Goal: Task Accomplishment & Management: Manage account settings

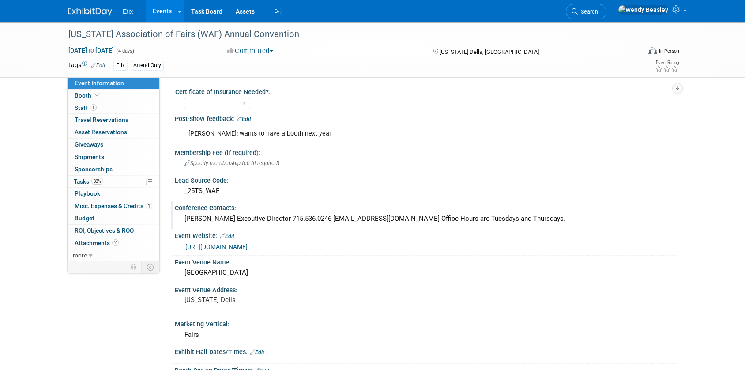
scroll to position [26, 0]
click at [83, 93] on span "Booth" at bounding box center [88, 95] width 27 height 7
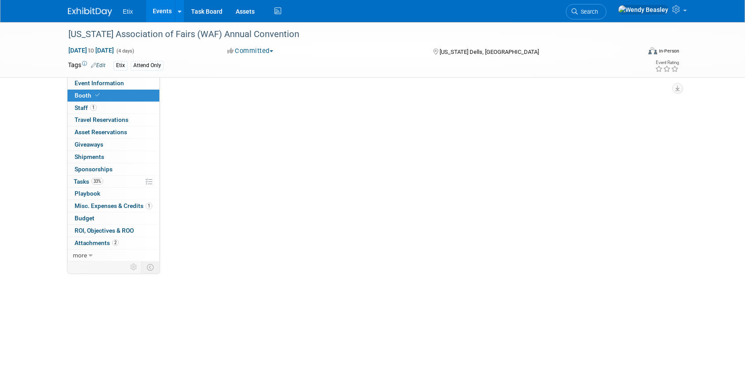
scroll to position [0, 0]
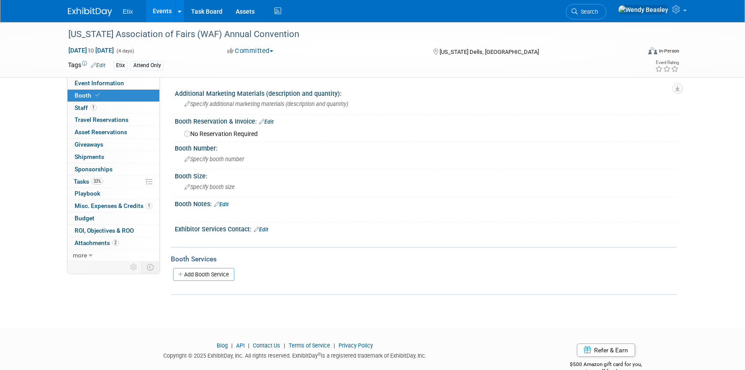
click at [267, 123] on link "Edit" at bounding box center [266, 122] width 15 height 6
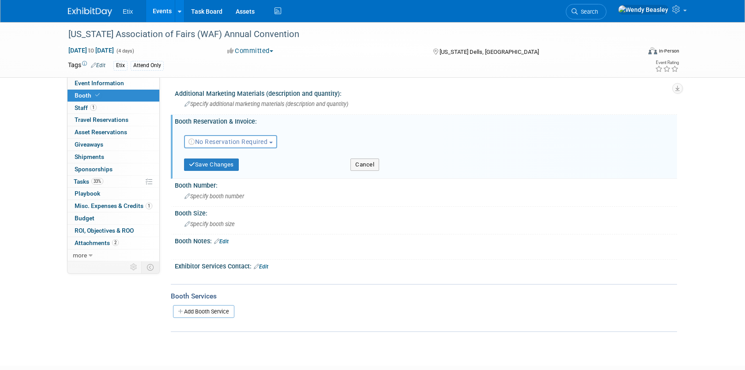
click at [247, 144] on span "No Reservation Required" at bounding box center [228, 141] width 79 height 7
click at [227, 168] on link "Reserved" at bounding box center [232, 169] width 95 height 12
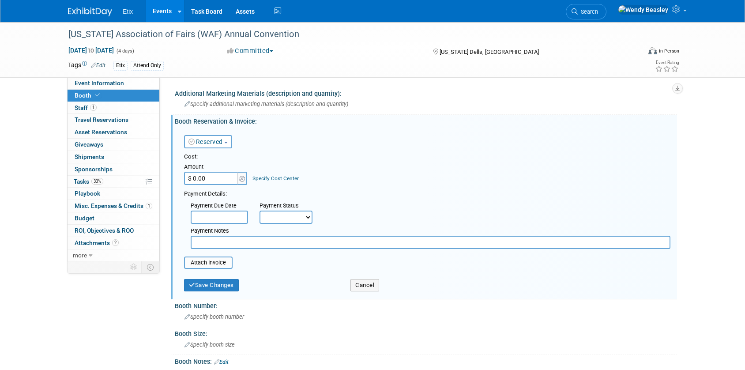
click at [213, 180] on input "$ 0.00" at bounding box center [211, 178] width 55 height 13
type input "$ 450.00"
click at [306, 216] on select "Not Paid Yet Partially Paid Paid in Full" at bounding box center [286, 217] width 53 height 13
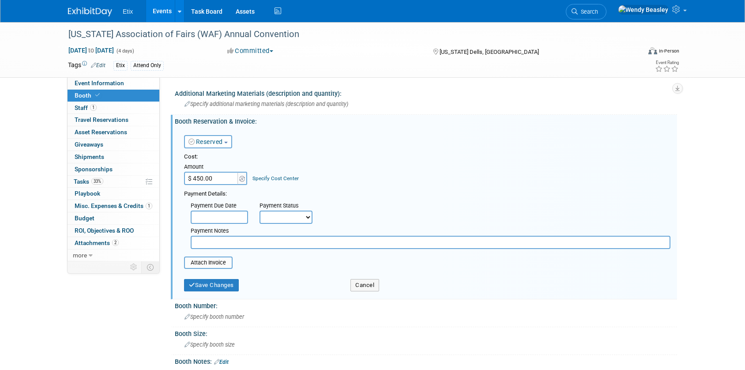
select select "1"
click at [260, 211] on select "Not Paid Yet Partially Paid Paid in Full" at bounding box center [286, 217] width 53 height 13
click at [217, 262] on input "file" at bounding box center [179, 262] width 105 height 11
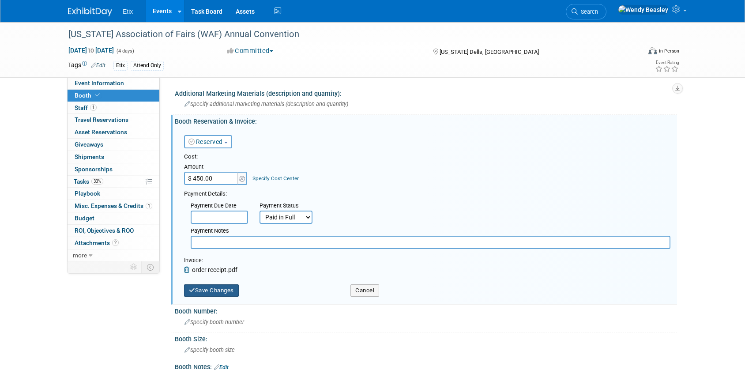
click at [222, 288] on button "Save Changes" at bounding box center [211, 290] width 55 height 12
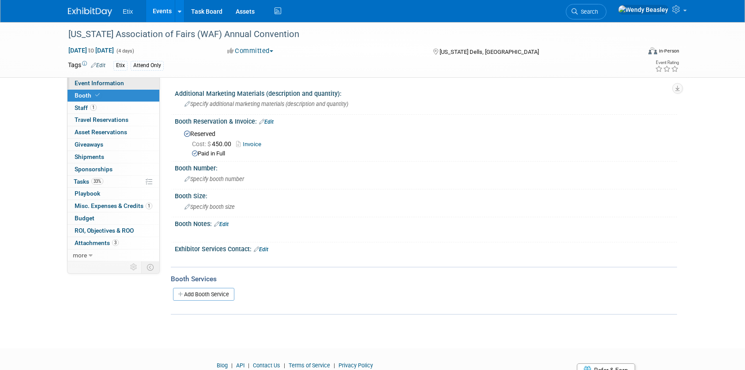
click at [113, 79] on link "Event Information" at bounding box center [114, 83] width 92 height 12
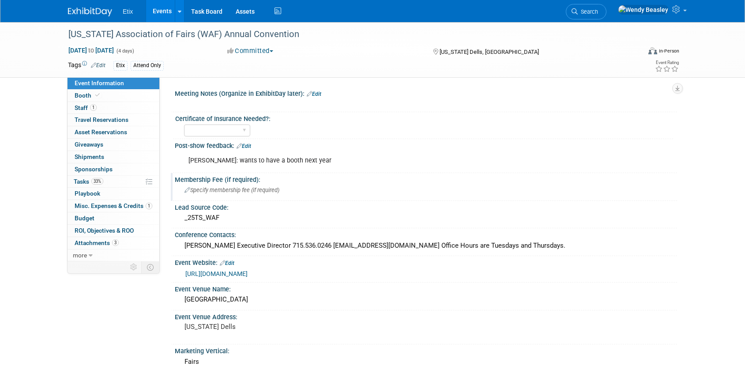
click at [230, 187] on span "Specify membership fee (if required)" at bounding box center [232, 190] width 95 height 7
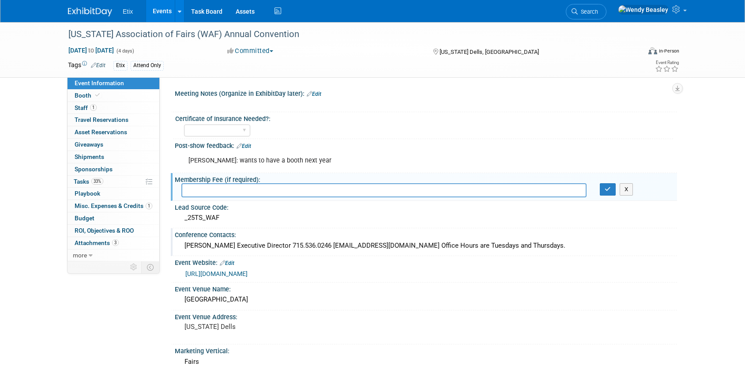
type input "9"
type input "8"
type input "*"
type input "%"
type input "$85 paid annually - paid on [DATE]"
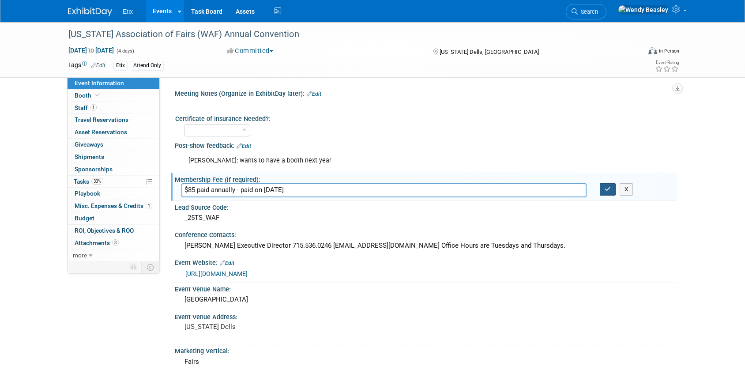
drag, startPoint x: 608, startPoint y: 192, endPoint x: 576, endPoint y: 190, distance: 31.8
click at [608, 192] on icon "button" at bounding box center [608, 189] width 6 height 6
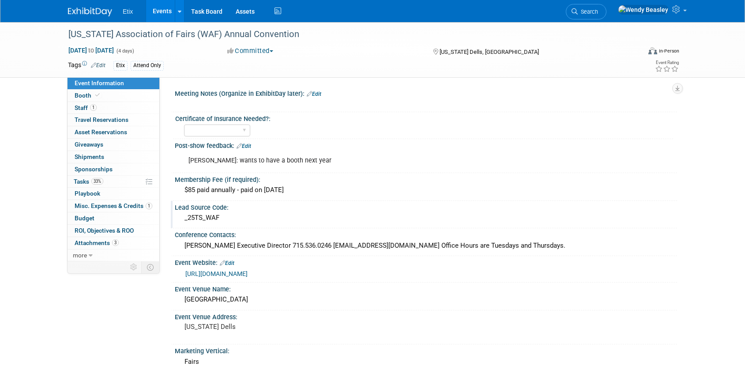
click at [193, 219] on div "_25TS_WAF" at bounding box center [425, 218] width 489 height 14
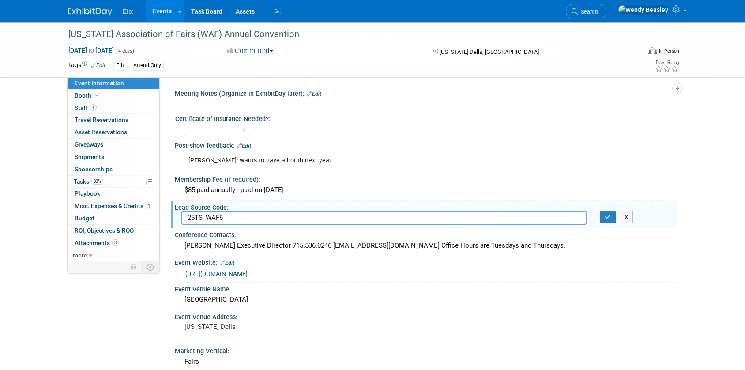
drag, startPoint x: 189, startPoint y: 218, endPoint x: 195, endPoint y: 219, distance: 6.2
click at [195, 219] on input "_25TS_WAF6" at bounding box center [383, 218] width 405 height 14
drag, startPoint x: 220, startPoint y: 219, endPoint x: 232, endPoint y: 219, distance: 11.9
click at [232, 219] on input "_26TS_WAF6" at bounding box center [383, 218] width 405 height 14
type input "_26TS_WAF"
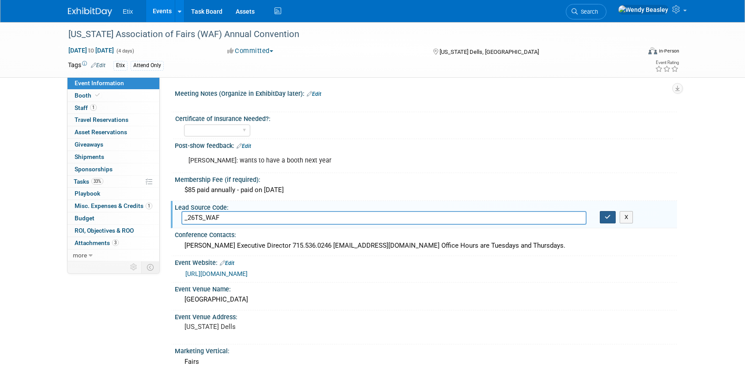
click at [606, 216] on icon "button" at bounding box center [608, 217] width 6 height 6
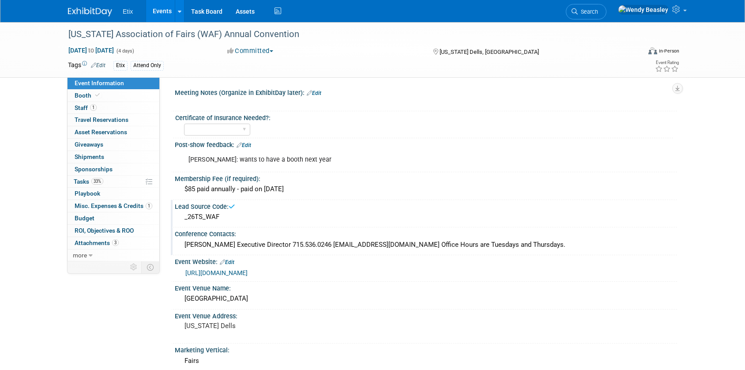
scroll to position [2, 0]
click at [82, 100] on link "Booth" at bounding box center [114, 96] width 92 height 12
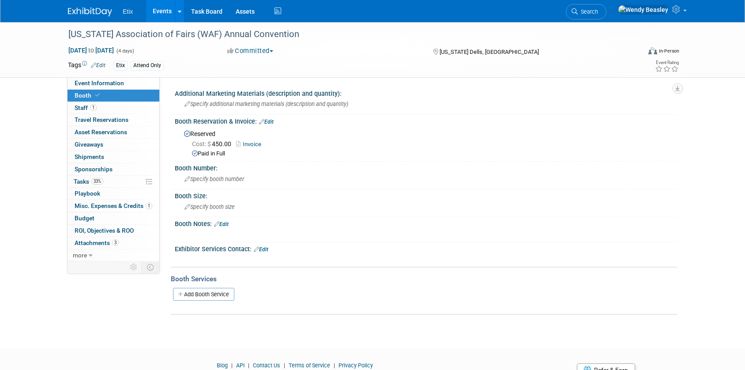
click at [225, 223] on link "Edit" at bounding box center [221, 224] width 15 height 6
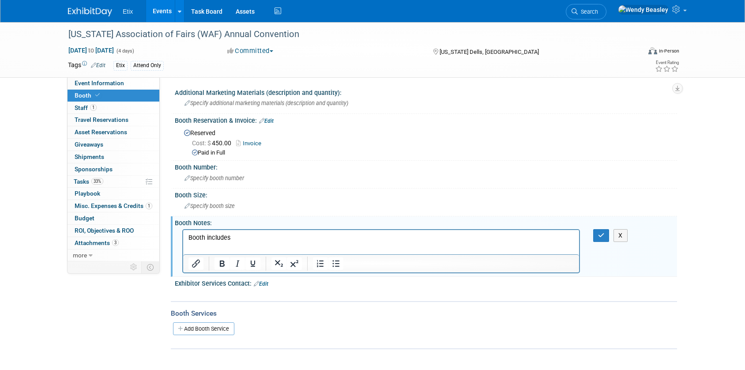
scroll to position [2, 0]
click at [600, 235] on icon "button" at bounding box center [601, 234] width 7 height 6
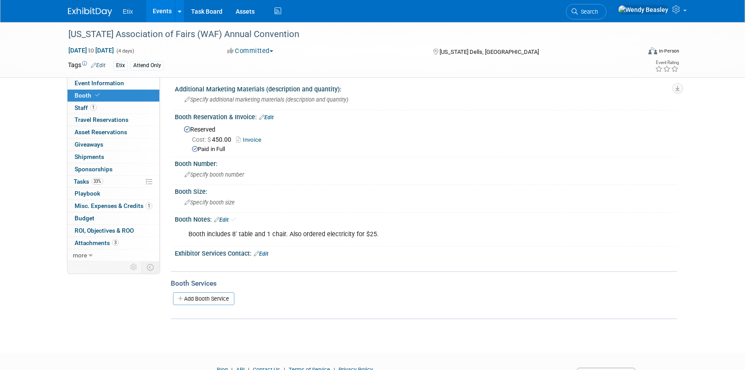
scroll to position [5, 0]
click at [87, 244] on span "Attachments 3" at bounding box center [97, 242] width 44 height 7
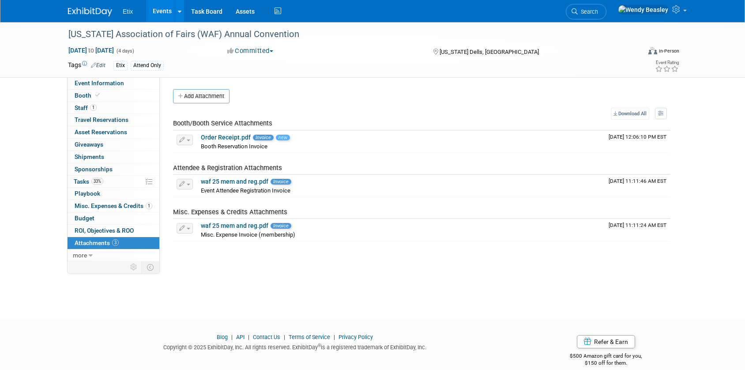
drag, startPoint x: 207, startPoint y: 98, endPoint x: 333, endPoint y: 98, distance: 125.9
click at [333, 98] on div "Add Attachment" at bounding box center [422, 96] width 498 height 14
click at [189, 184] on span "button" at bounding box center [189, 185] width 4 height 2
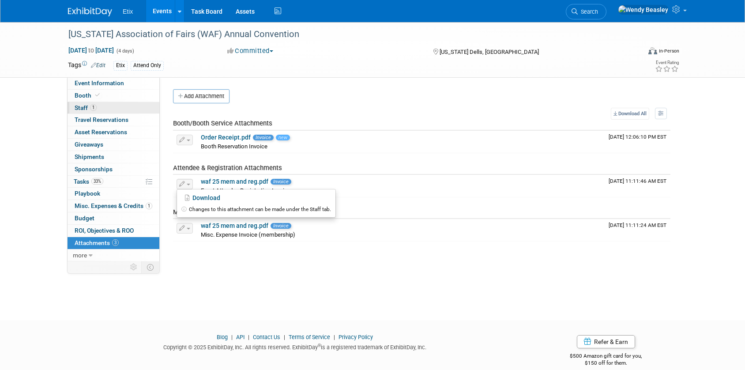
click at [86, 109] on span "Staff 1" at bounding box center [86, 107] width 22 height 7
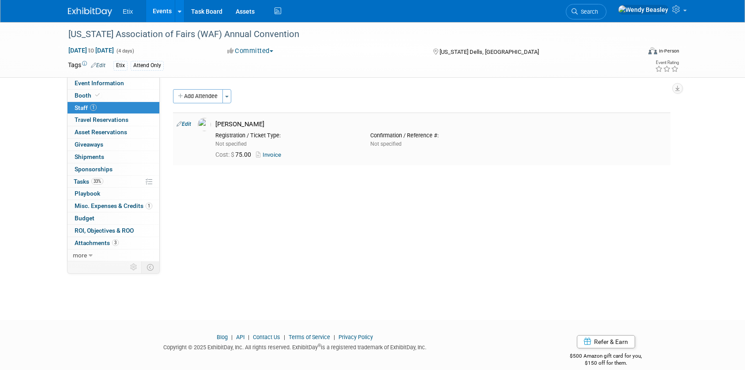
click at [187, 125] on link "Edit" at bounding box center [184, 124] width 15 height 6
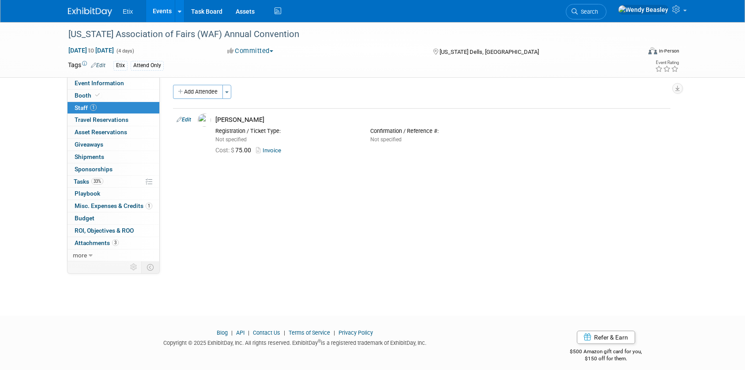
select select "1a75ce82-3f41-4d77-8fa2-7ceeb94cdea1"
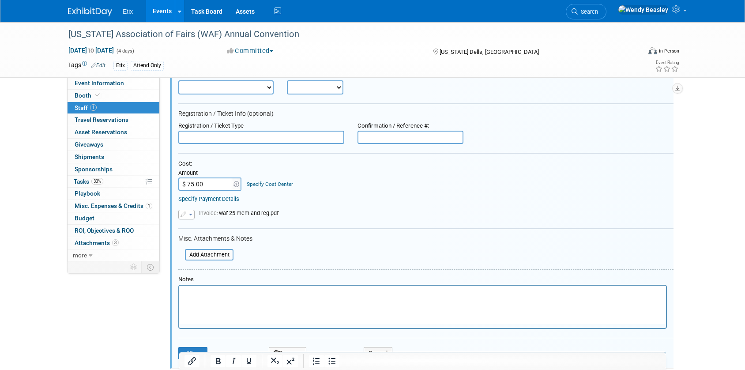
scroll to position [106, 0]
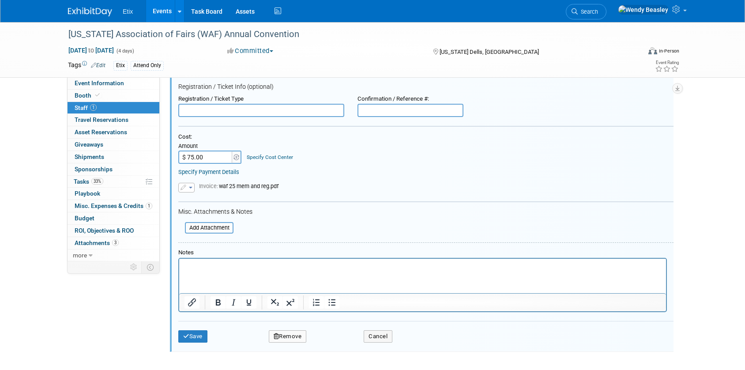
click at [189, 187] on span "button" at bounding box center [191, 188] width 4 height 2
click at [325, 193] on form "Attendee <img src="https://www.exhibitday.com/Images/Unassigned-User-Icon.png" …" at bounding box center [425, 181] width 495 height 336
click at [270, 186] on span "Invoice: waf 25 mem and reg.pdf" at bounding box center [238, 186] width 79 height 7
click at [98, 242] on span "Attachments 3" at bounding box center [97, 242] width 44 height 7
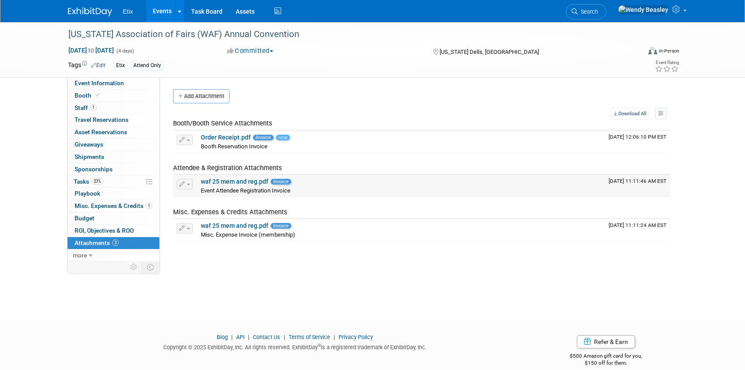
click at [235, 178] on div "waf 25 mem and reg.pdf Invoice" at bounding box center [401, 182] width 401 height 8
click at [241, 180] on link "waf 25 mem and reg.pdf" at bounding box center [235, 181] width 68 height 7
click at [605, 12] on link "Search" at bounding box center [586, 11] width 41 height 15
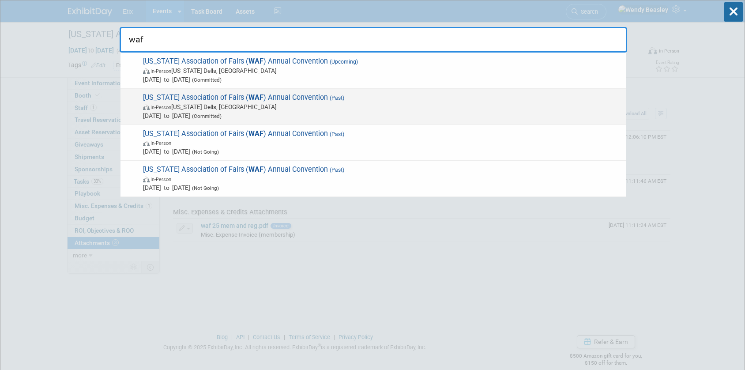
type input "waf"
click at [296, 99] on span "Wisconsin Association of Fairs ( WAF ) Annual Convention (Past) In-Person Wisco…" at bounding box center [381, 106] width 482 height 27
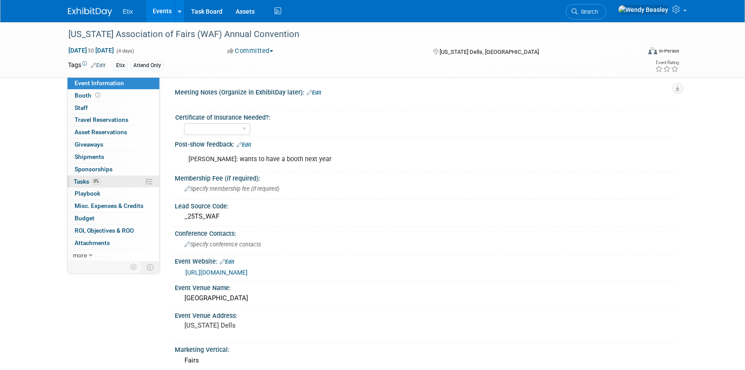
scroll to position [2, 0]
click at [83, 109] on span "Staff 0" at bounding box center [81, 107] width 13 height 7
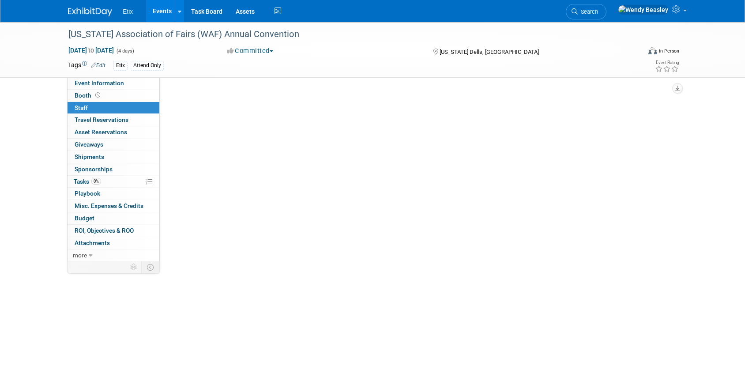
scroll to position [0, 0]
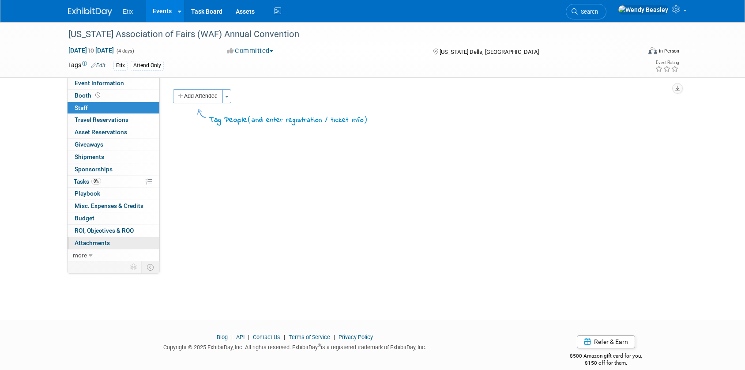
click at [86, 245] on span "Attachments 0" at bounding box center [92, 242] width 35 height 7
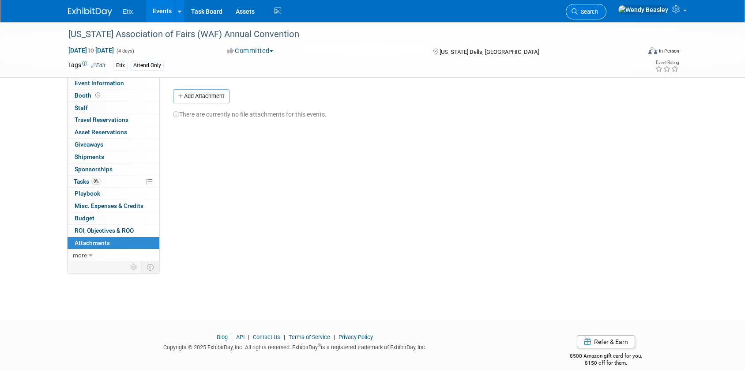
click at [598, 11] on span "Search" at bounding box center [588, 11] width 20 height 7
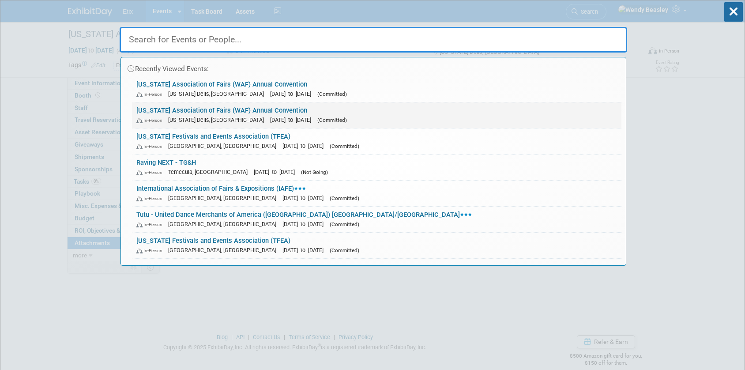
click at [267, 110] on link "Wisconsin Association of Fairs (WAF) Annual Convention In-Person Wisconsin Dell…" at bounding box center [377, 115] width 490 height 26
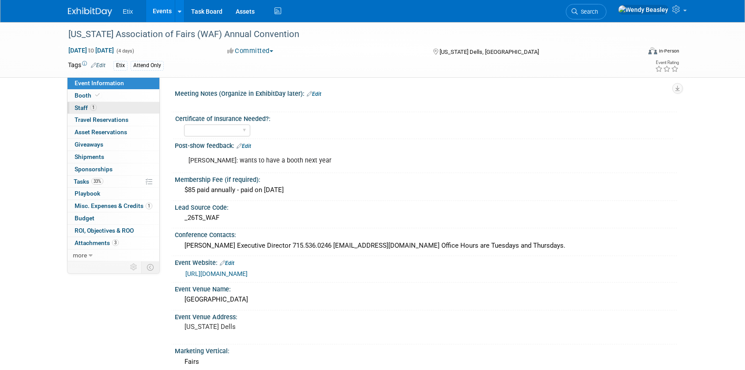
click at [83, 107] on span "Staff 1" at bounding box center [86, 107] width 22 height 7
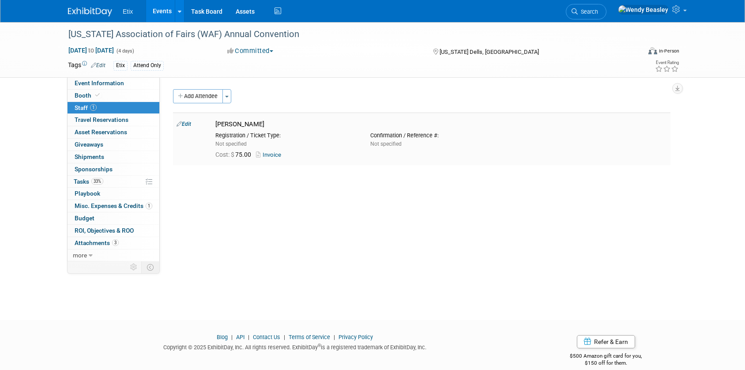
click at [276, 154] on link "Invoice" at bounding box center [270, 154] width 29 height 7
click at [184, 123] on link "Edit" at bounding box center [184, 122] width 15 height 6
select select "1a75ce82-3f41-4d77-8fa2-7ceeb94cdea1"
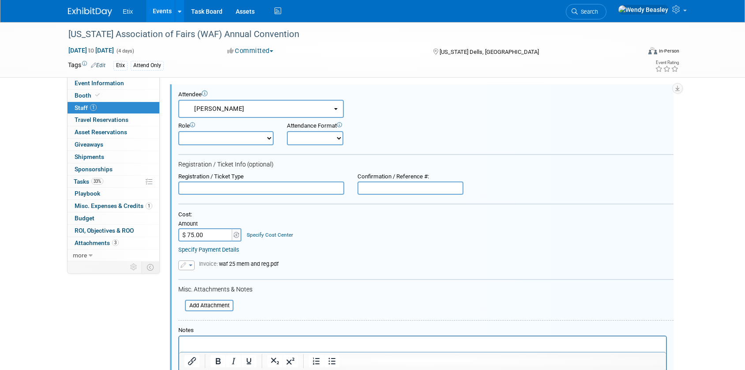
scroll to position [30, 0]
click at [192, 266] on button "button" at bounding box center [186, 264] width 16 height 10
click at [216, 289] on link "Remove attachment" at bounding box center [223, 290] width 88 height 12
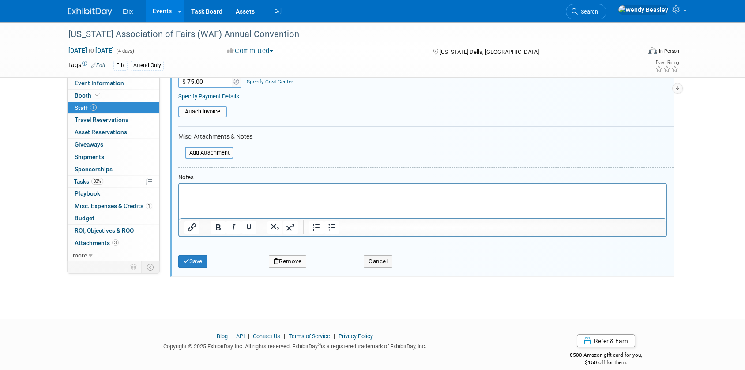
scroll to position [193, 0]
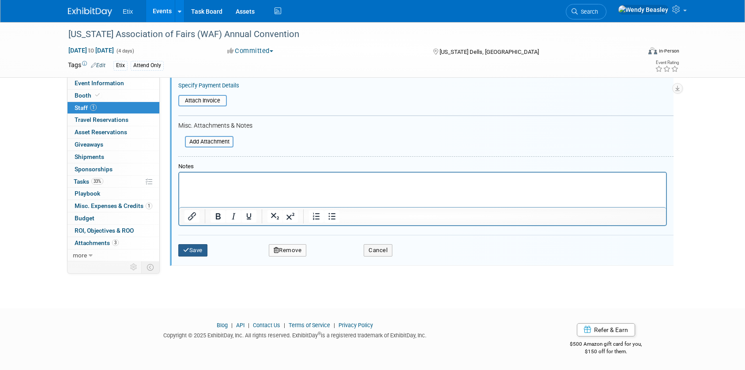
click at [197, 252] on button "Save" at bounding box center [192, 250] width 29 height 12
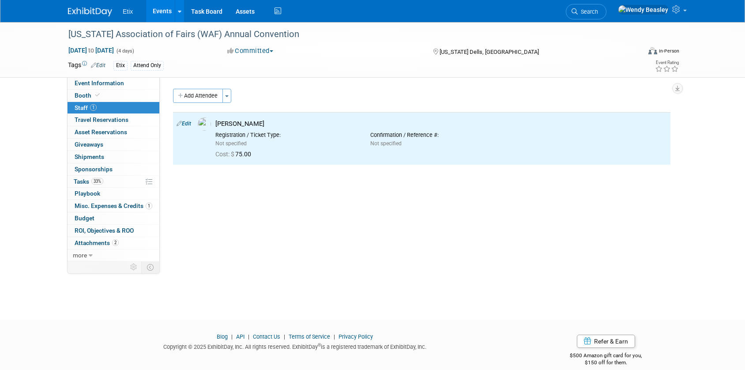
scroll to position [0, 0]
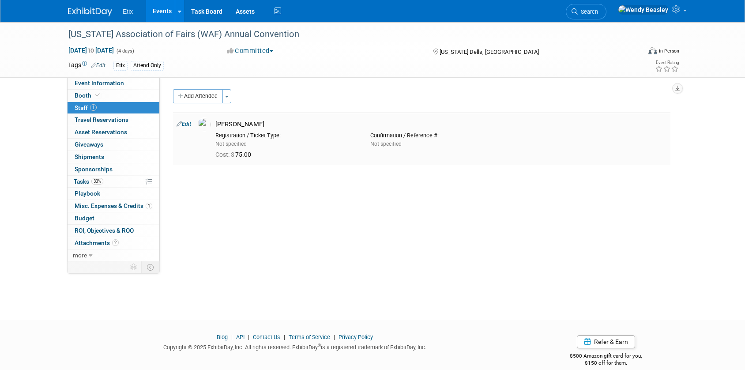
click at [187, 124] on link "Edit" at bounding box center [184, 124] width 15 height 6
select select "1a75ce82-3f41-4d77-8fa2-7ceeb94cdea1"
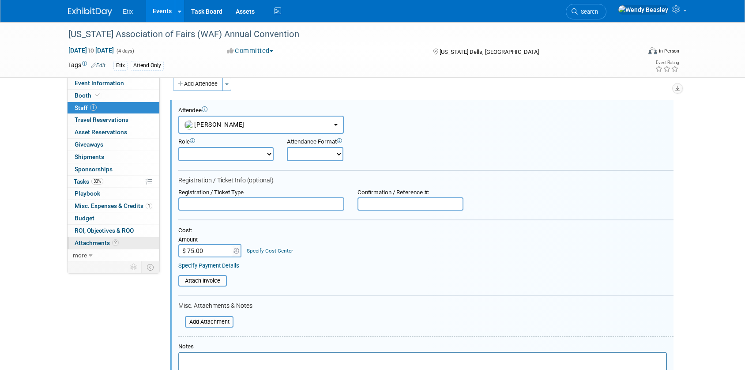
drag, startPoint x: 214, startPoint y: 253, endPoint x: 155, endPoint y: 245, distance: 59.6
click at [156, 245] on div "Event Information Event Info Booth Booth 1 Staff 1 Staff 0 Travel Reservations …" at bounding box center [372, 227] width 623 height 435
drag, startPoint x: 212, startPoint y: 247, endPoint x: 168, endPoint y: 247, distance: 44.6
click at [168, 247] on div "Meeting Notes (Organize in ExhibitDay later): Edit X Certificate of Insurance N…" at bounding box center [419, 157] width 518 height 184
click at [200, 247] on input "$ 75.00" at bounding box center [205, 250] width 55 height 13
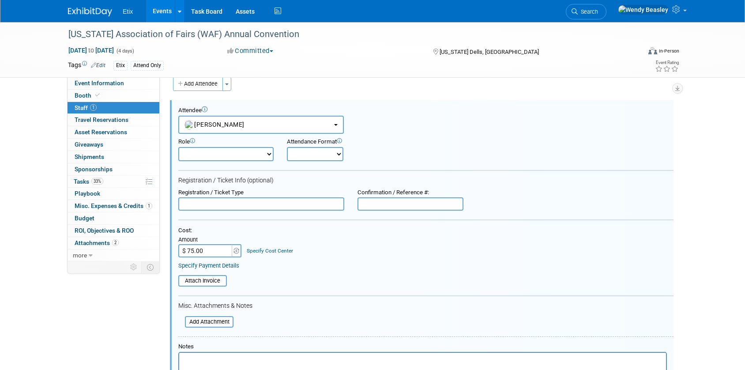
click at [200, 247] on input "$ 75.00" at bounding box center [205, 250] width 55 height 13
type input "$"
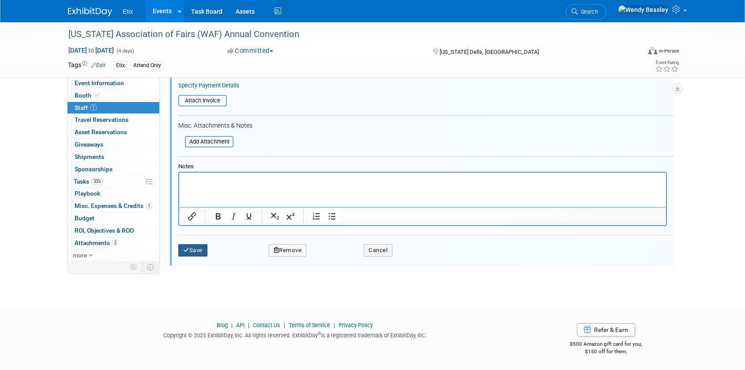
type input "$ 0.00"
click at [193, 252] on button "Save" at bounding box center [192, 250] width 29 height 12
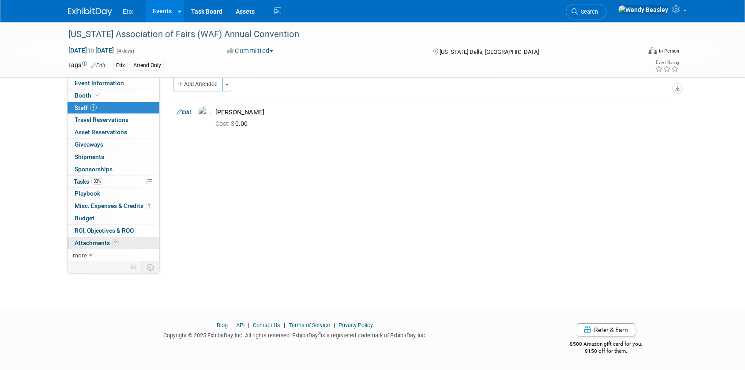
scroll to position [10, 0]
click at [101, 244] on span "Attachments 2" at bounding box center [97, 242] width 44 height 7
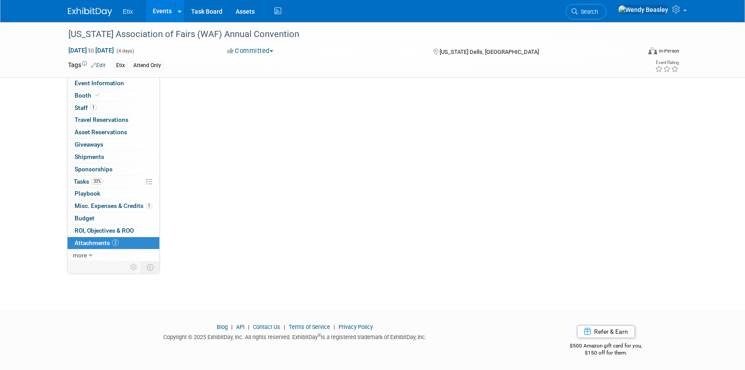
scroll to position [0, 0]
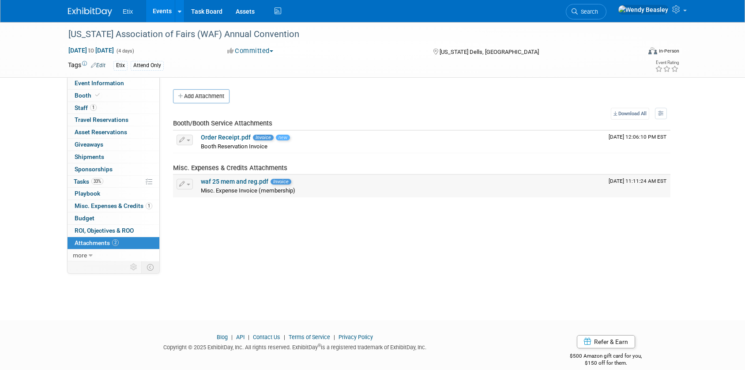
click at [244, 180] on link "waf 25 mem and reg.pdf" at bounding box center [235, 181] width 68 height 7
click at [189, 185] on button "button" at bounding box center [185, 184] width 16 height 11
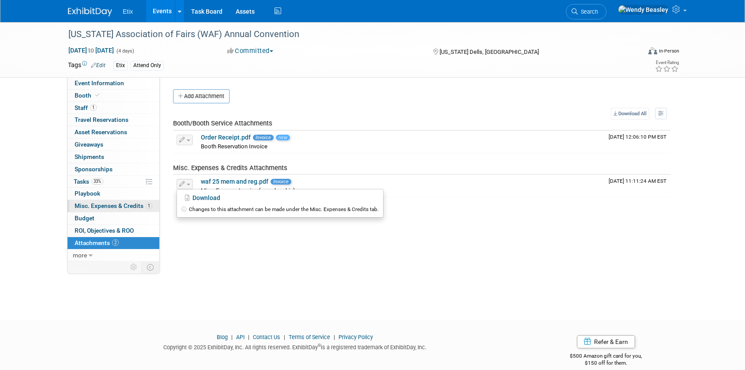
click at [112, 207] on span "Misc. Expenses & Credits 1" at bounding box center [114, 205] width 78 height 7
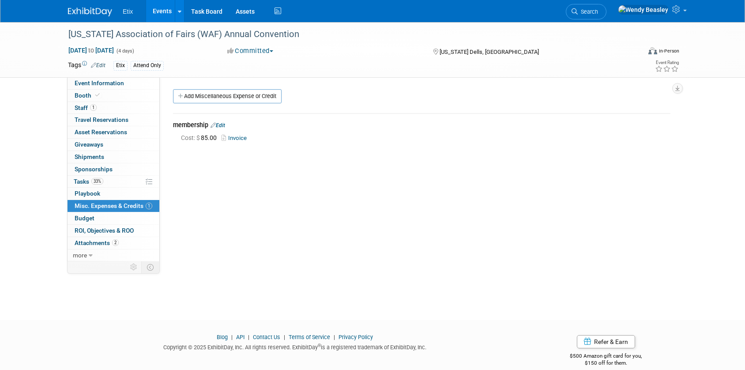
click at [222, 125] on link "Edit" at bounding box center [218, 125] width 15 height 6
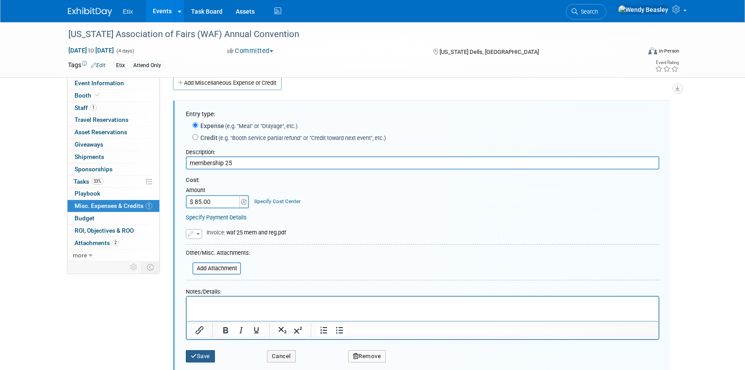
type input "membership 25"
click at [201, 355] on button "Save" at bounding box center [200, 356] width 29 height 12
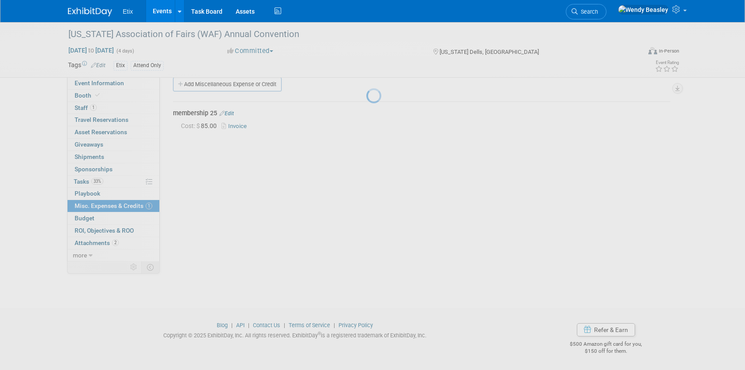
scroll to position [12, 0]
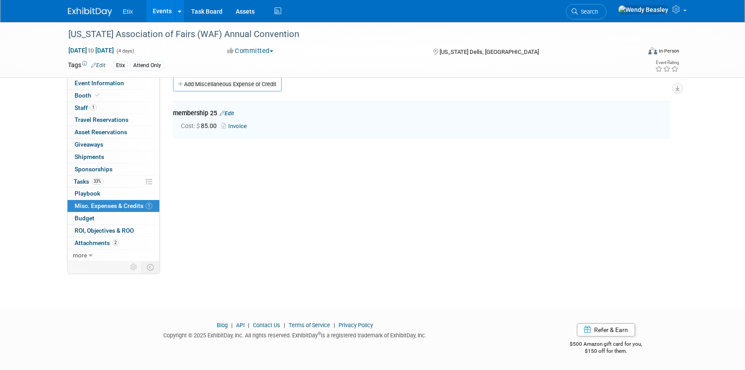
click at [237, 127] on link "Invoice" at bounding box center [236, 126] width 29 height 7
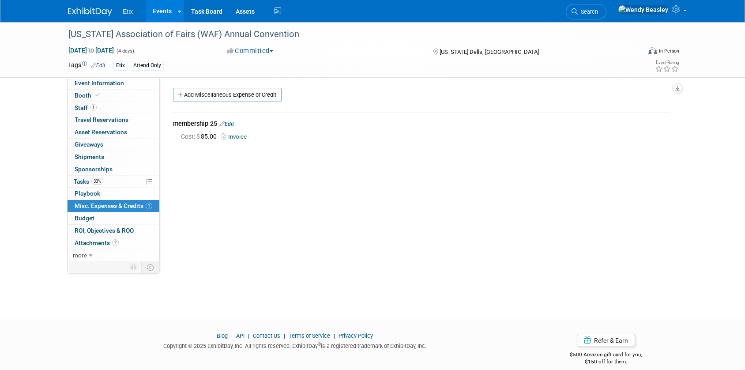
scroll to position [0, 0]
click at [85, 94] on span "Booth" at bounding box center [88, 95] width 27 height 7
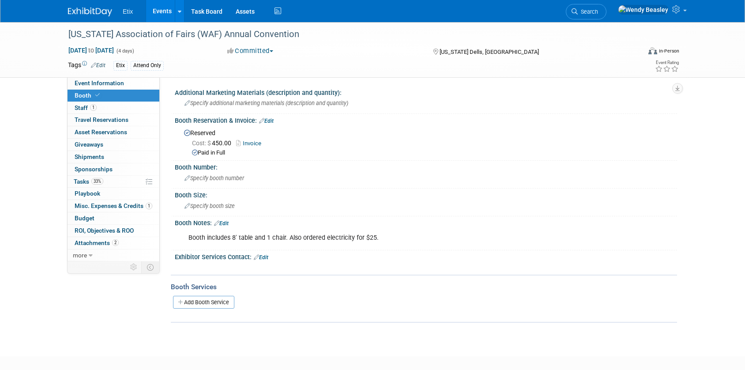
scroll to position [2, 0]
click at [147, 66] on div "Attend Only" at bounding box center [147, 65] width 33 height 9
click at [96, 62] on link "Edit" at bounding box center [98, 65] width 15 height 6
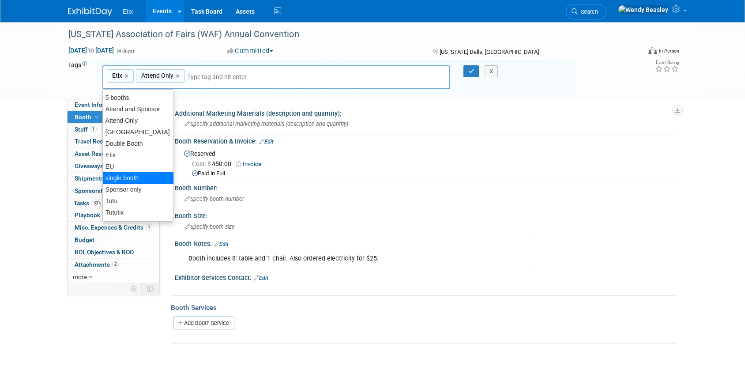
click at [138, 178] on div "single booth" at bounding box center [137, 178] width 71 height 12
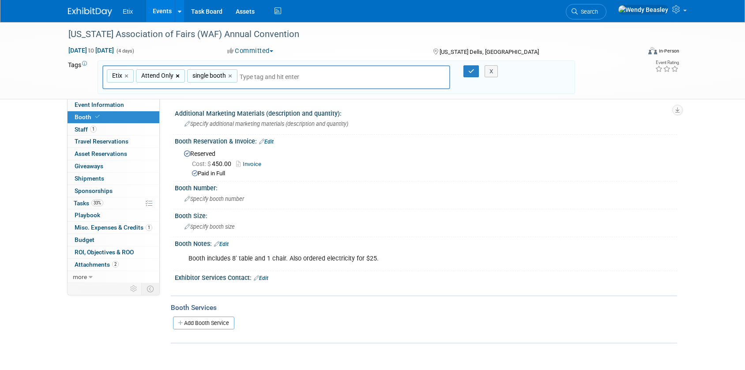
click at [176, 76] on link "×" at bounding box center [179, 76] width 6 height 10
type input "Etix, single booth"
click at [470, 72] on icon "button" at bounding box center [472, 71] width 6 height 6
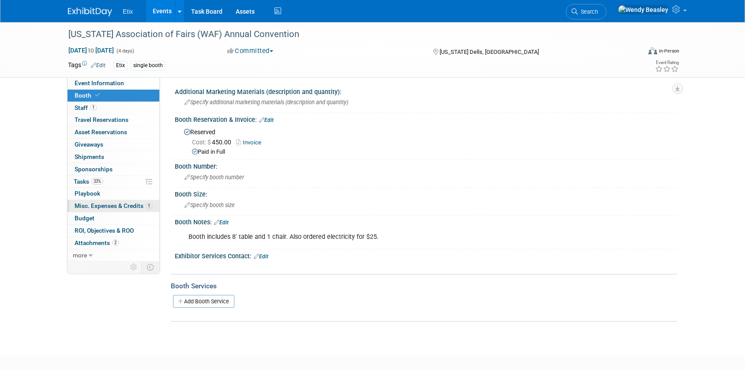
click at [107, 204] on span "Misc. Expenses & Credits 1" at bounding box center [114, 205] width 78 height 7
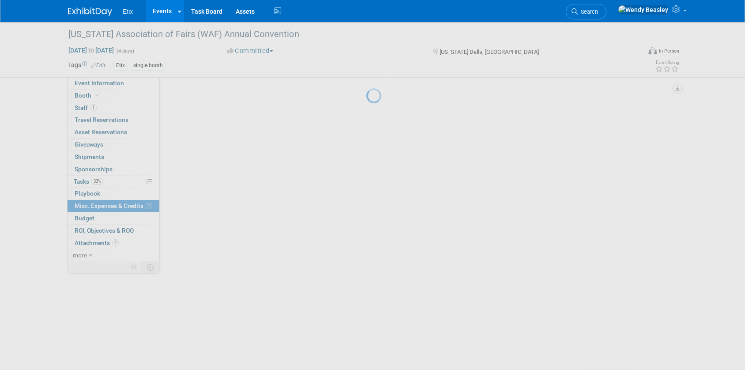
scroll to position [0, 0]
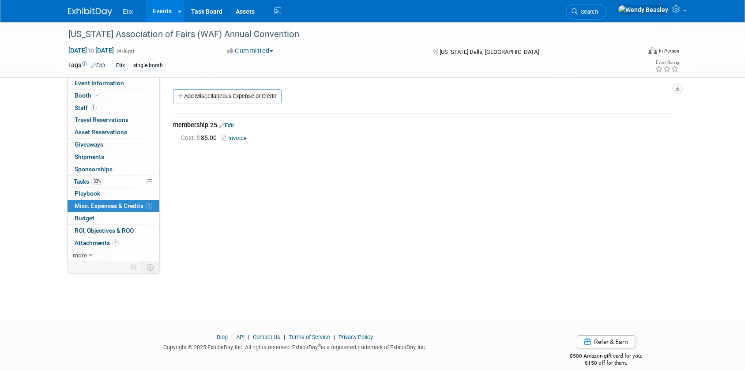
click at [227, 122] on link "Edit" at bounding box center [226, 125] width 15 height 6
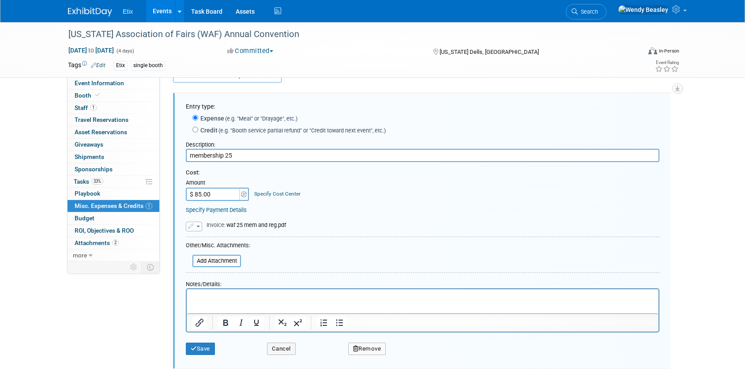
scroll to position [74, 0]
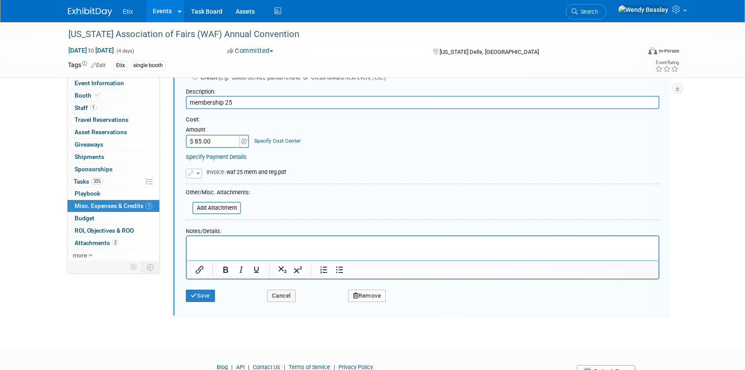
click at [367, 296] on button "Remove" at bounding box center [367, 296] width 38 height 12
click at [413, 305] on link "Yes" at bounding box center [416, 303] width 26 height 14
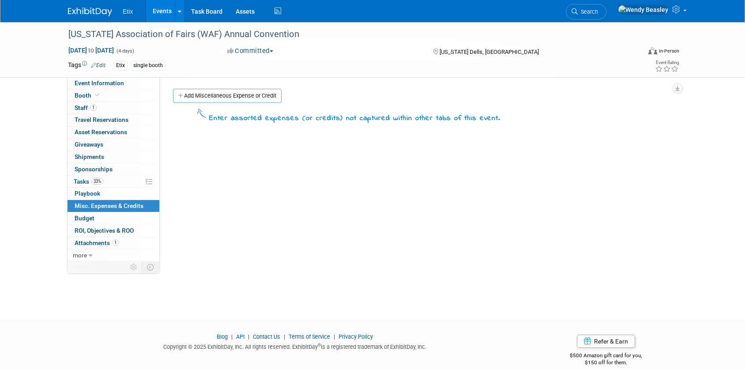
scroll to position [0, 0]
click at [598, 10] on span "Search" at bounding box center [588, 11] width 20 height 7
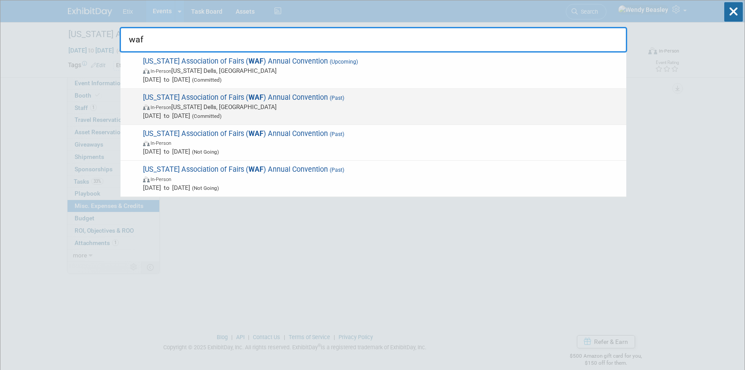
type input "waf"
click at [273, 98] on span "Wisconsin Association of Fairs ( WAF ) Annual Convention (Past) In-Person Wisco…" at bounding box center [381, 106] width 482 height 27
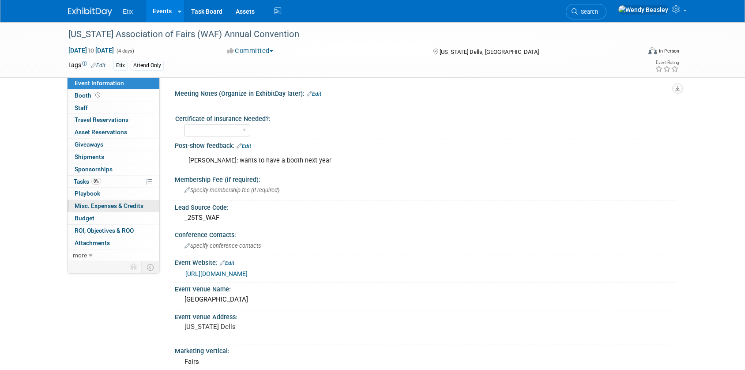
click at [115, 206] on span "Misc. Expenses & Credits 0" at bounding box center [109, 205] width 69 height 7
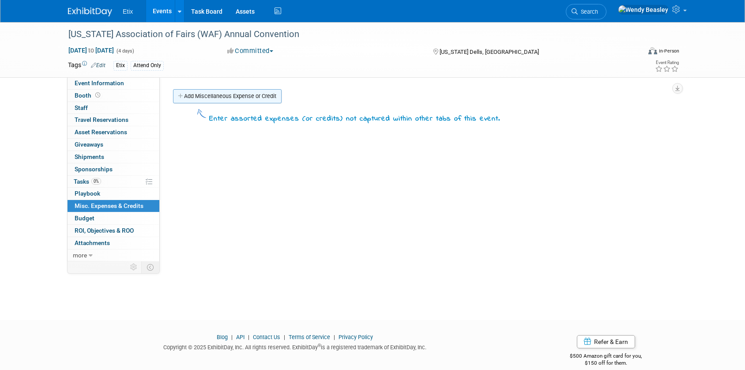
click at [249, 96] on link "Add Miscellaneous Expense or Credit" at bounding box center [227, 96] width 109 height 14
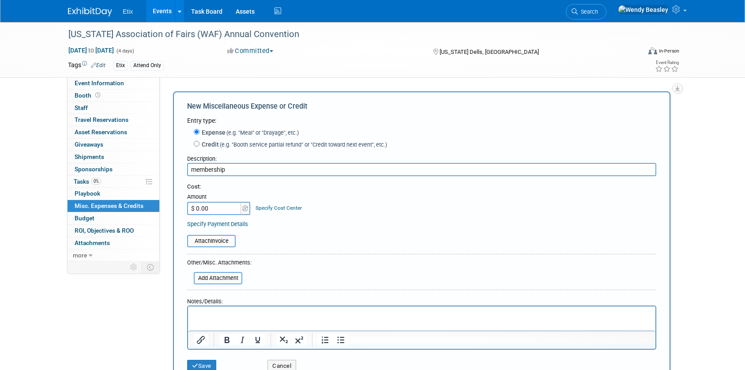
type input "membership"
click at [217, 213] on input "$ 0.00" at bounding box center [214, 208] width 55 height 13
type input "$ 160.00"
click at [220, 243] on input "file" at bounding box center [182, 241] width 105 height 11
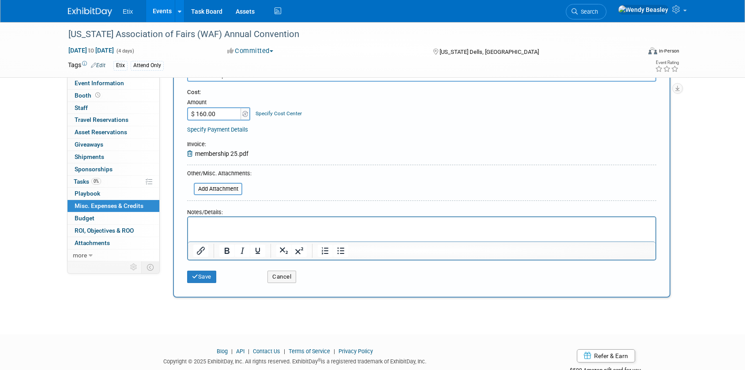
scroll to position [114, 0]
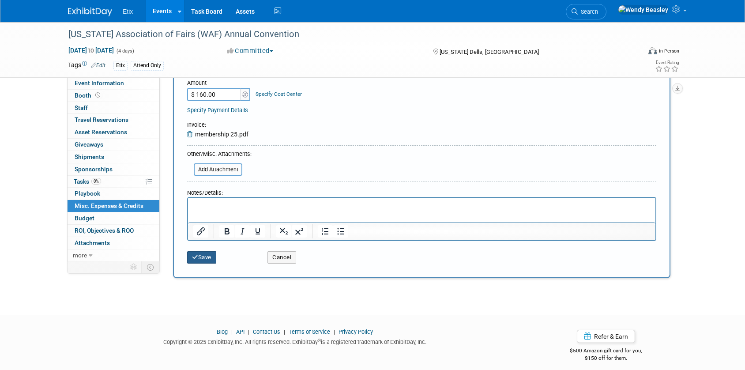
click at [204, 257] on button "Save" at bounding box center [201, 257] width 29 height 12
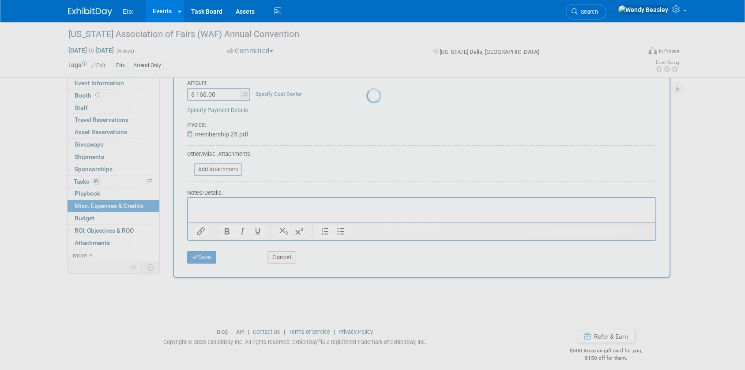
scroll to position [12, 0]
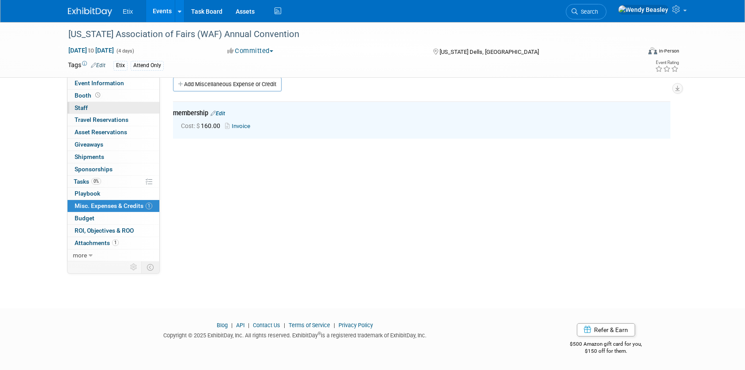
click at [79, 106] on span "Staff 0" at bounding box center [81, 107] width 13 height 7
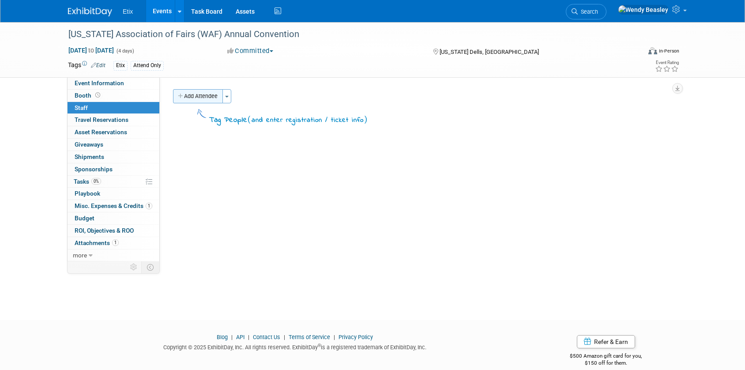
click at [209, 96] on button "Add Attendee" at bounding box center [198, 96] width 50 height 14
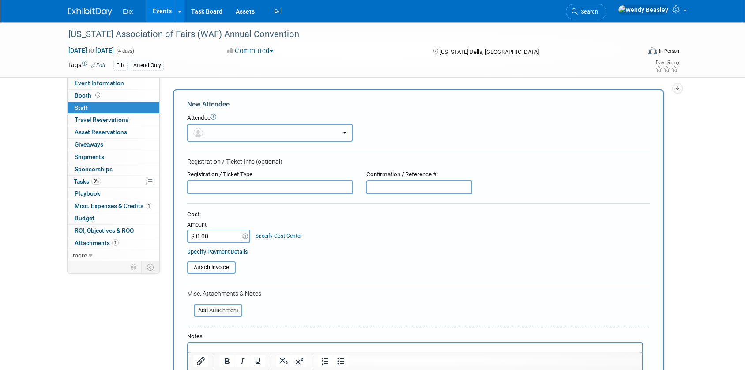
click at [248, 135] on button "button" at bounding box center [270, 133] width 166 height 18
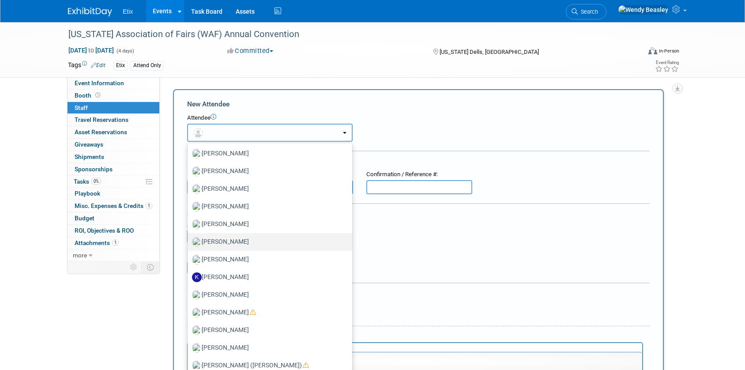
scroll to position [661, 0]
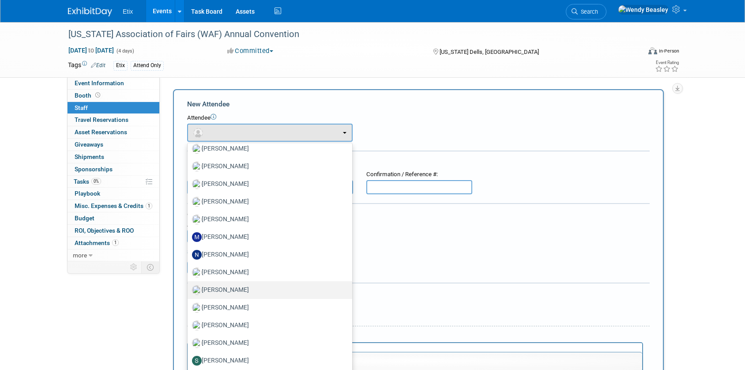
click at [243, 287] on label "[PERSON_NAME]" at bounding box center [267, 290] width 151 height 14
click at [189, 287] on input "[PERSON_NAME]" at bounding box center [186, 289] width 6 height 6
select select "1a75ce82-3f41-4d77-8fa2-7ceeb94cdea1"
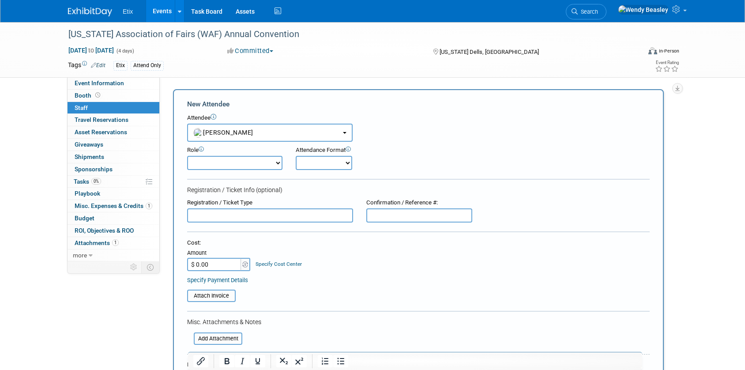
click at [234, 215] on input "text" at bounding box center [270, 215] width 166 height 14
type input "Registration for conference"
click at [215, 298] on input "file" at bounding box center [182, 296] width 105 height 11
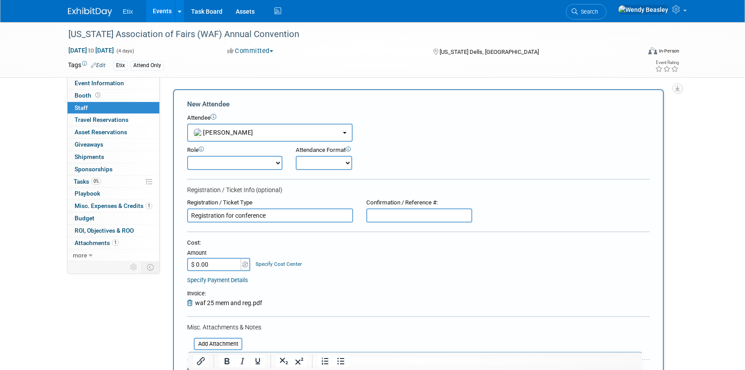
click at [275, 161] on select "Demonstrator Host Planner Presenter Sales Representative Set-up/Dismantle Crew …" at bounding box center [234, 163] width 95 height 14
select select "4"
click at [187, 156] on select "Demonstrator Host Planner Presenter Sales Representative Set-up/Dismantle Crew …" at bounding box center [234, 163] width 95 height 14
click at [346, 166] on select "Onsite Remote" at bounding box center [324, 163] width 57 height 14
select select "1"
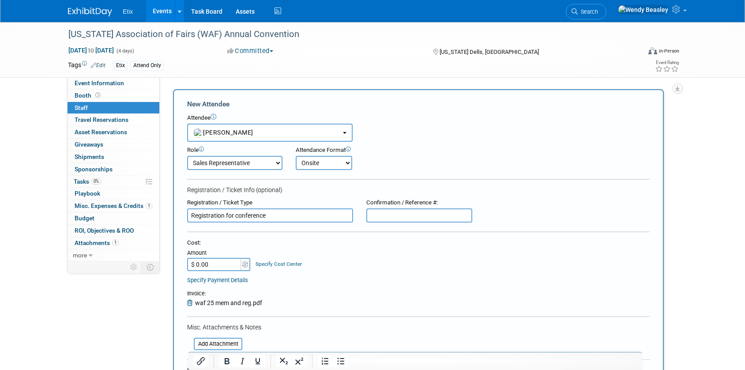
click at [296, 156] on select "Onsite Remote" at bounding box center [324, 163] width 57 height 14
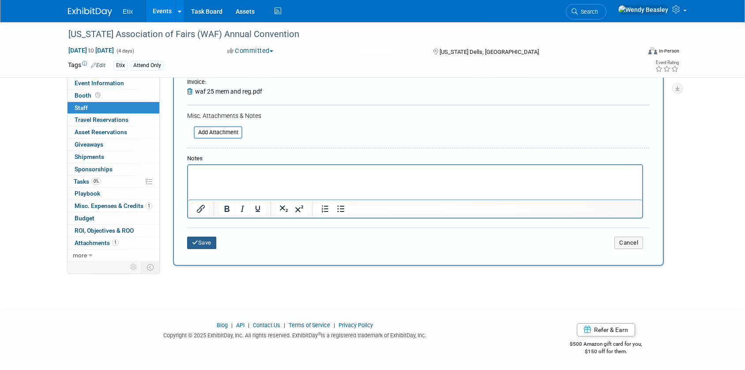
click at [197, 248] on button "Save" at bounding box center [201, 243] width 29 height 12
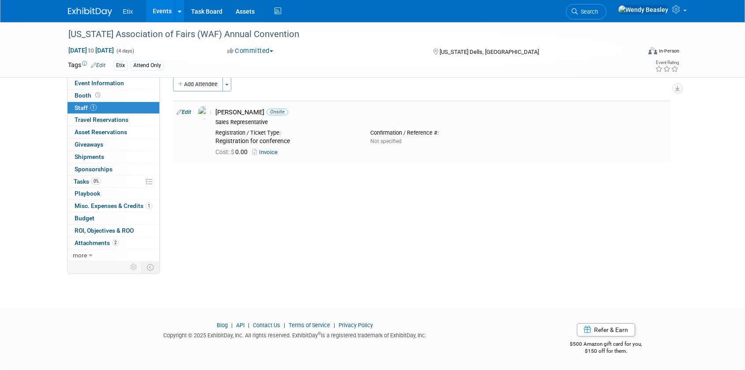
click at [272, 150] on link "Invoice" at bounding box center [267, 152] width 29 height 7
click at [185, 112] on link "Edit" at bounding box center [184, 112] width 15 height 6
select select "1a75ce82-3f41-4d77-8fa2-7ceeb94cdea1"
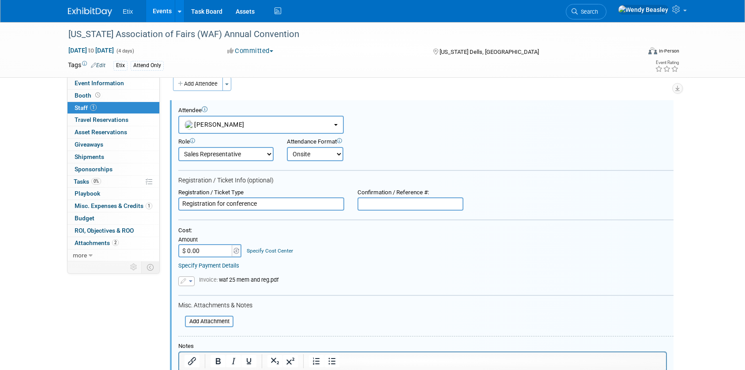
scroll to position [0, 0]
click at [211, 250] on input "$ 0.00" at bounding box center [205, 250] width 55 height 13
type input "$ 85.00"
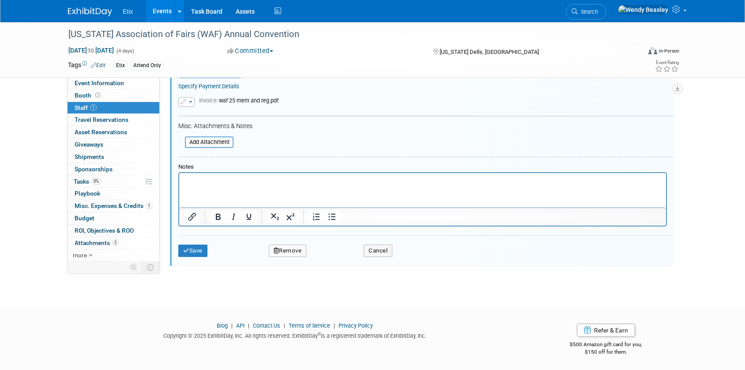
scroll to position [192, 0]
click at [192, 257] on div "Save Remove Cancel" at bounding box center [425, 249] width 495 height 28
click at [193, 254] on button "Save" at bounding box center [192, 250] width 29 height 12
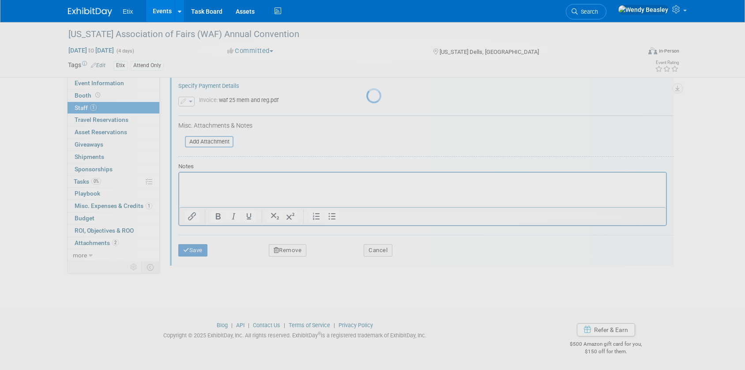
scroll to position [12, 0]
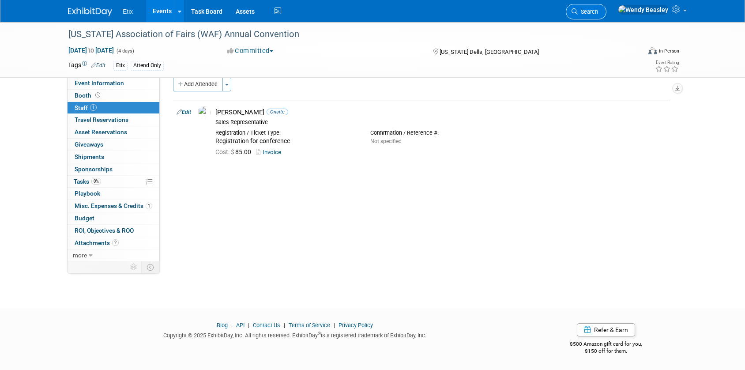
click at [607, 7] on link "Search" at bounding box center [586, 11] width 41 height 15
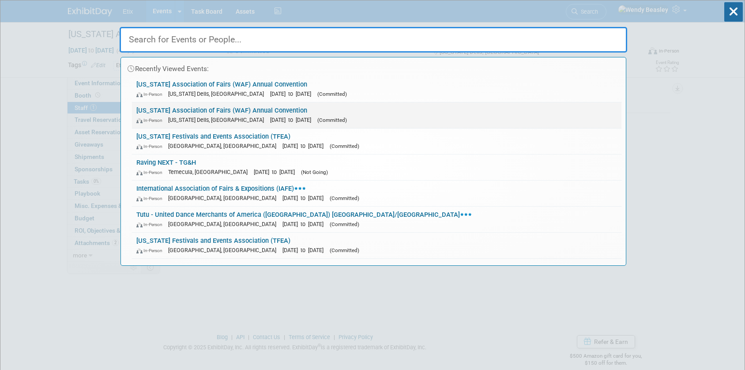
click at [247, 111] on link "Wisconsin Association of Fairs (WAF) Annual Convention In-Person Wisconsin Dell…" at bounding box center [377, 115] width 490 height 26
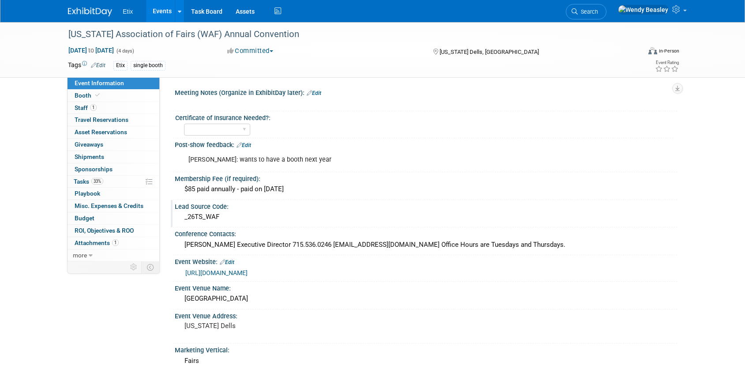
scroll to position [2, 0]
click at [83, 98] on span "Booth" at bounding box center [88, 95] width 27 height 7
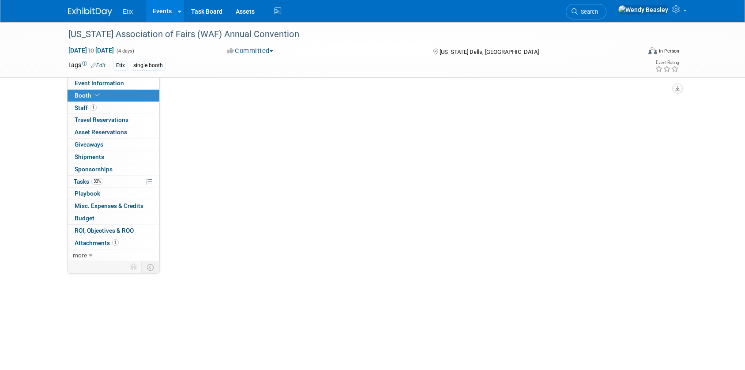
scroll to position [0, 0]
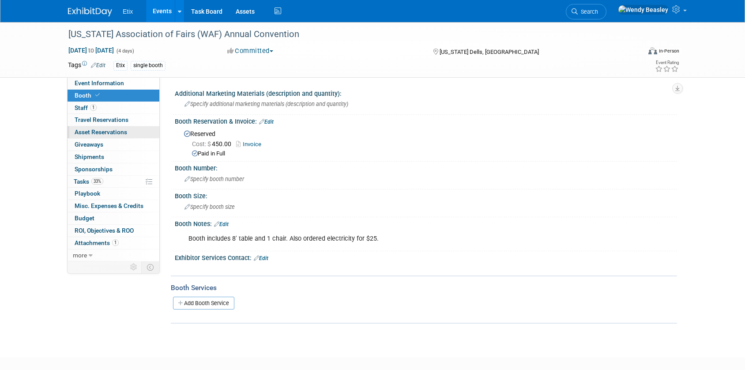
click at [107, 132] on span "Asset Reservations 0" at bounding box center [101, 132] width 53 height 7
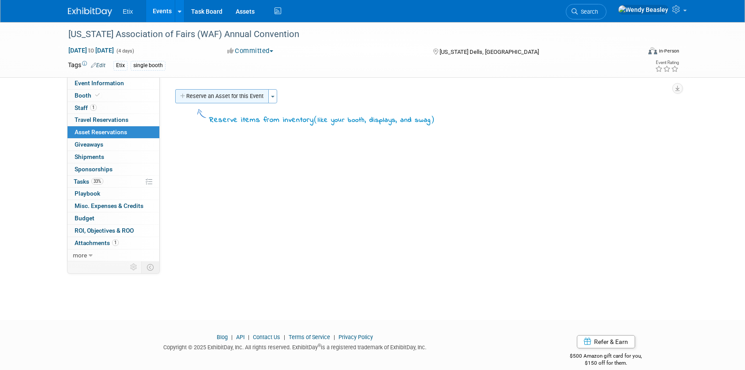
click at [220, 98] on button "Reserve an Asset for this Event" at bounding box center [222, 96] width 94 height 14
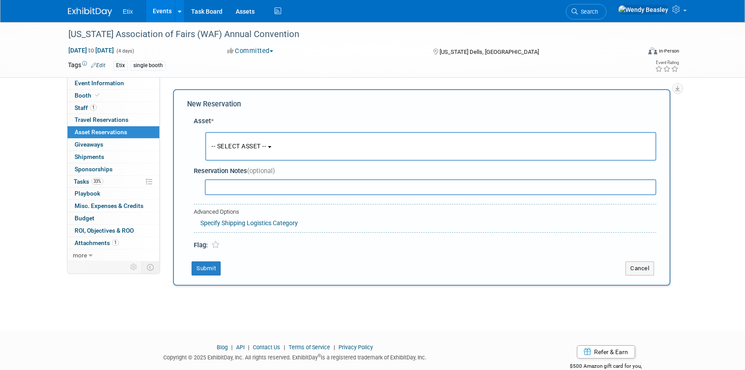
scroll to position [8, 0]
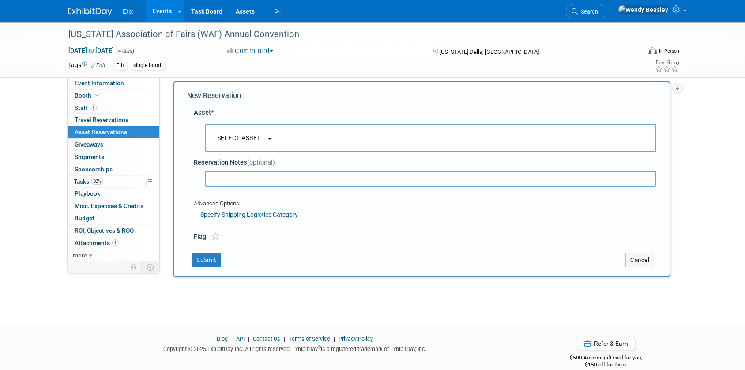
click at [256, 134] on span "-- SELECT ASSET --" at bounding box center [239, 137] width 55 height 7
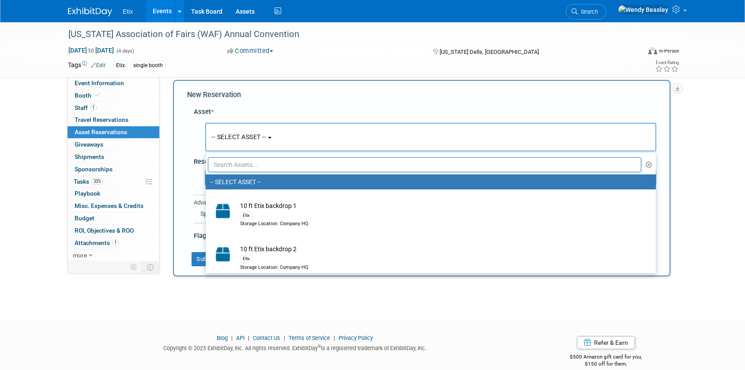
scroll to position [10, 0]
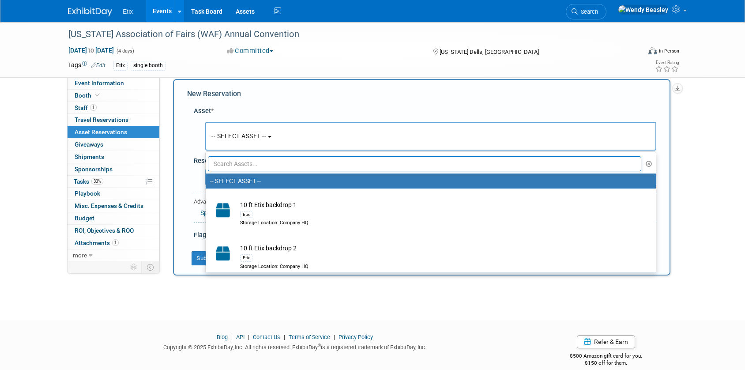
click at [257, 162] on input "text" at bounding box center [425, 163] width 434 height 15
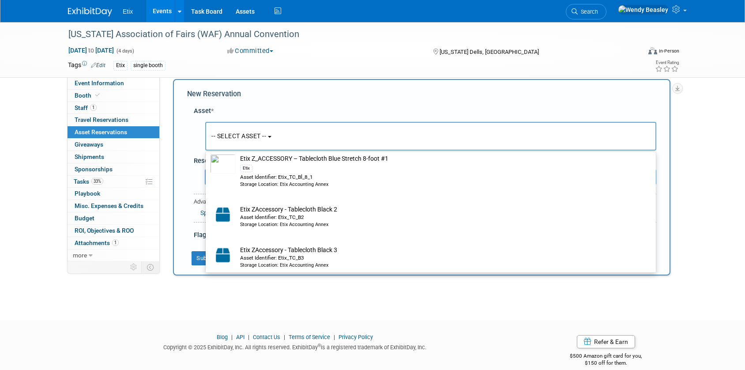
scroll to position [234, 0]
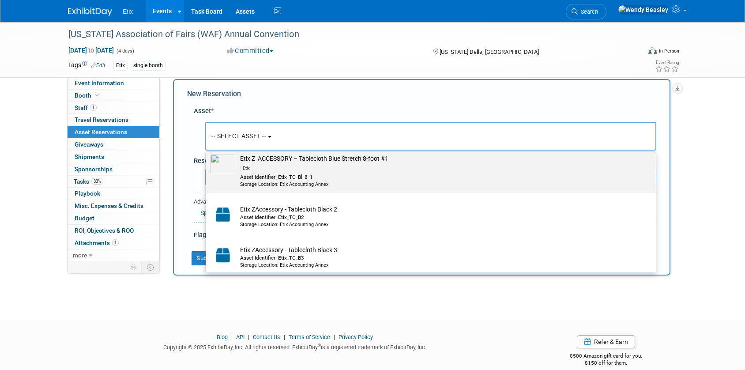
type input "tablecloth"
click at [335, 164] on div "Etix" at bounding box center [439, 168] width 398 height 10
click at [207, 153] on input "Etix Z_ACCESSORY – Tablecloth Blue Stretch 8-foot #1 Etix Asset Identifier: Eti…" at bounding box center [204, 150] width 6 height 6
select select "10709994"
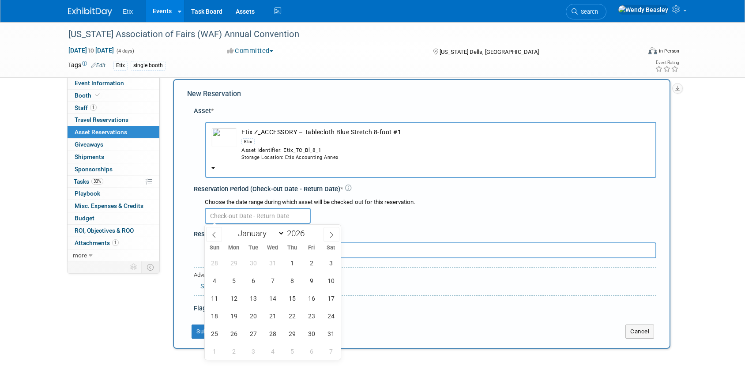
click at [236, 214] on input "text" at bounding box center [258, 216] width 106 height 16
click at [253, 280] on span "6" at bounding box center [253, 280] width 17 height 17
type input "[DATE]"
click at [404, 225] on div "Choose the date range during which asset will be checked-out for this reservati…" at bounding box center [426, 210] width 459 height 31
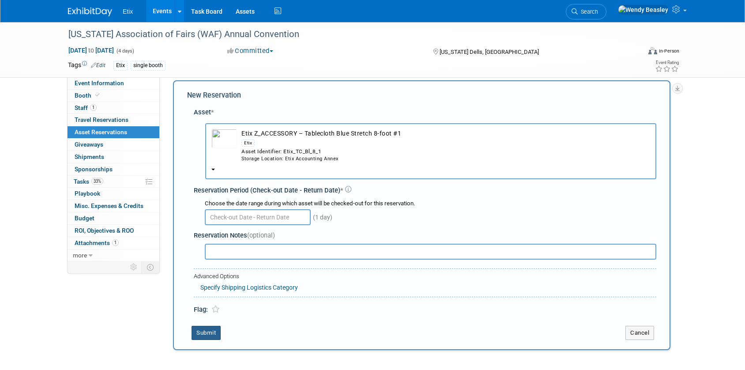
scroll to position [8, 0]
click at [206, 333] on button "Submit" at bounding box center [206, 333] width 29 height 14
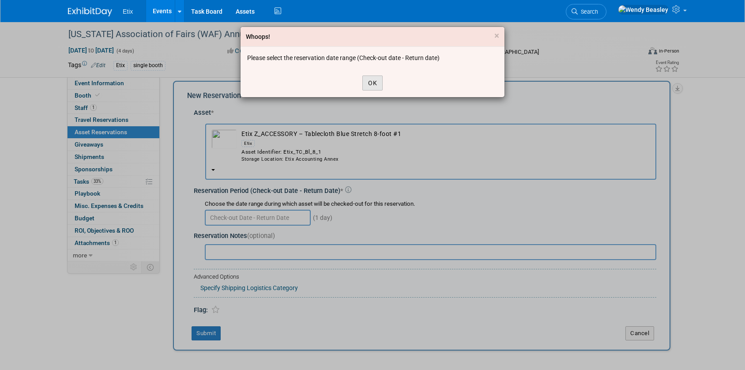
click at [374, 78] on button "OK" at bounding box center [373, 83] width 20 height 15
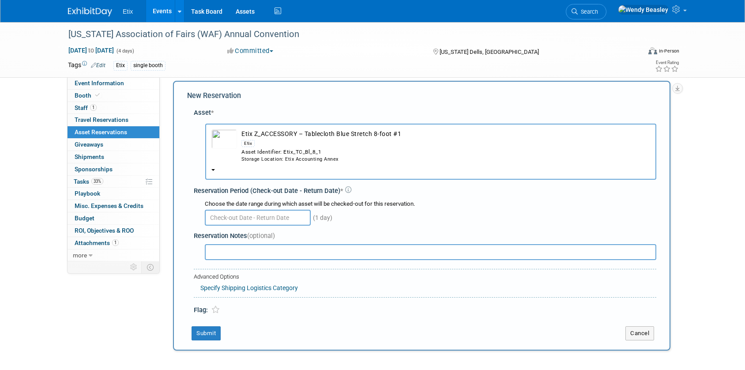
scroll to position [7, 0]
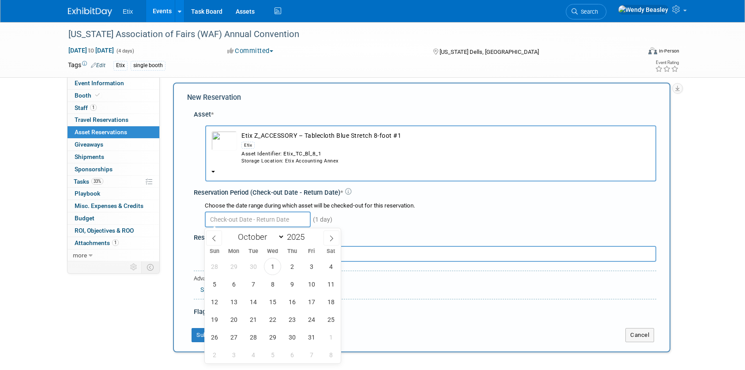
click at [263, 219] on input "text" at bounding box center [258, 220] width 106 height 16
click at [333, 238] on icon at bounding box center [332, 238] width 6 height 6
select select "11"
click at [333, 238] on icon at bounding box center [332, 238] width 6 height 6
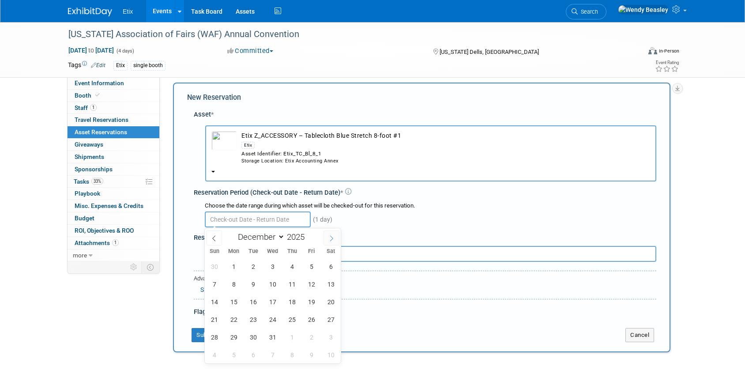
type input "2026"
select select "0"
click at [252, 284] on span "6" at bounding box center [253, 284] width 17 height 17
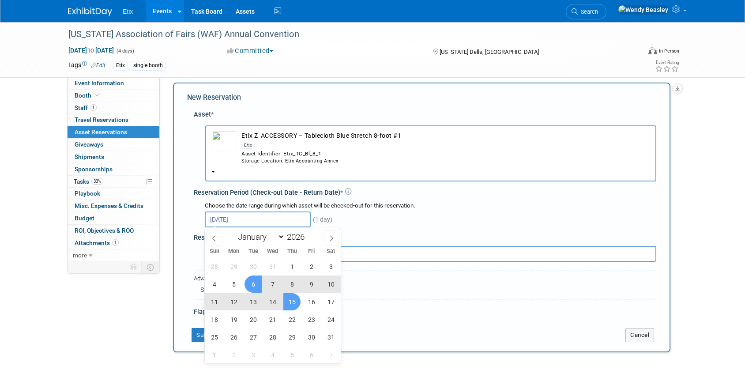
click at [295, 301] on span "15" at bounding box center [292, 301] width 17 height 17
type input "[DATE] to [DATE]"
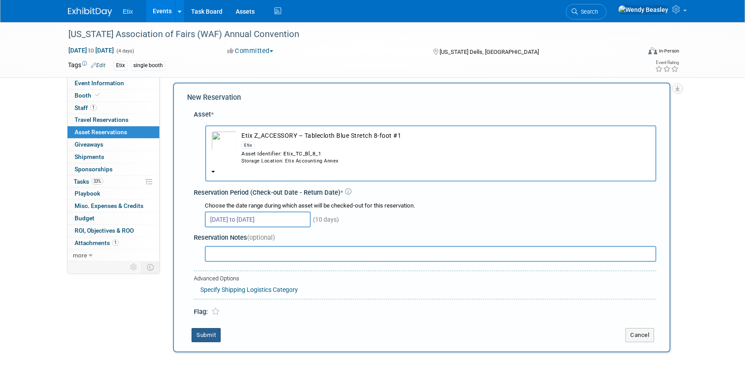
click at [207, 336] on button "Submit" at bounding box center [206, 335] width 29 height 14
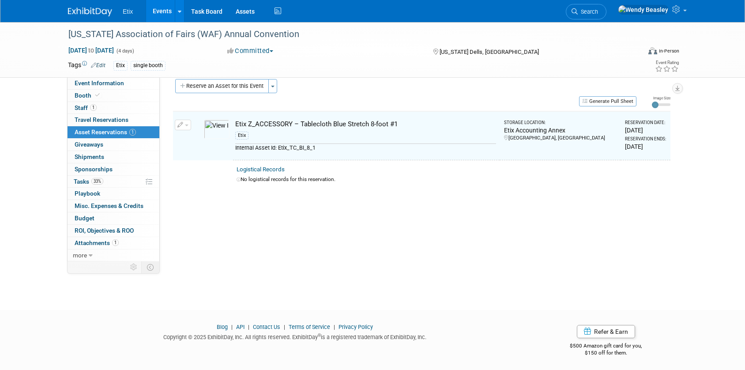
scroll to position [11, 0]
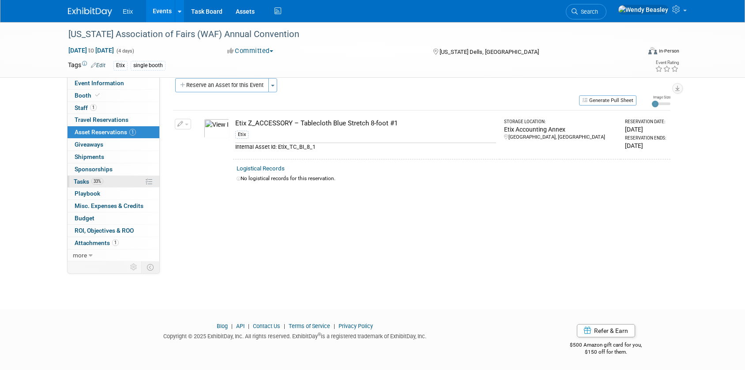
click at [80, 179] on span "Tasks 33%" at bounding box center [89, 181] width 30 height 7
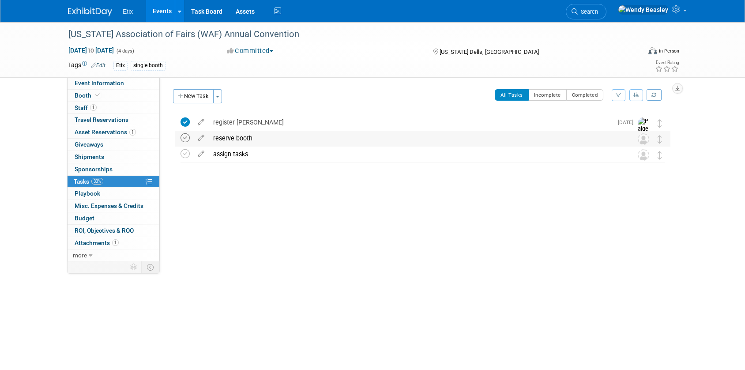
click at [185, 138] on icon at bounding box center [185, 137] width 9 height 9
click at [198, 124] on icon at bounding box center [200, 120] width 15 height 11
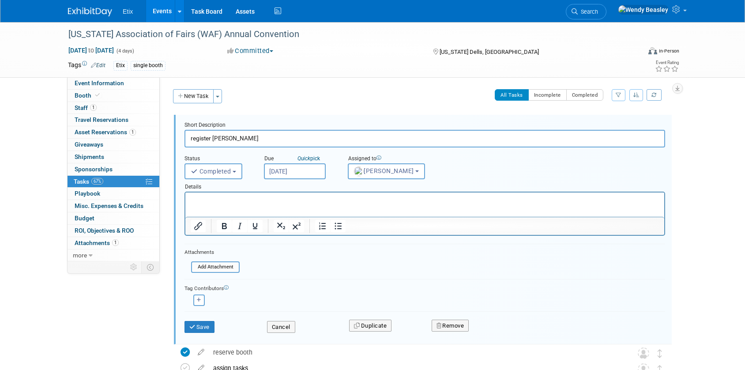
click at [311, 168] on input "[DATE]" at bounding box center [295, 171] width 62 height 16
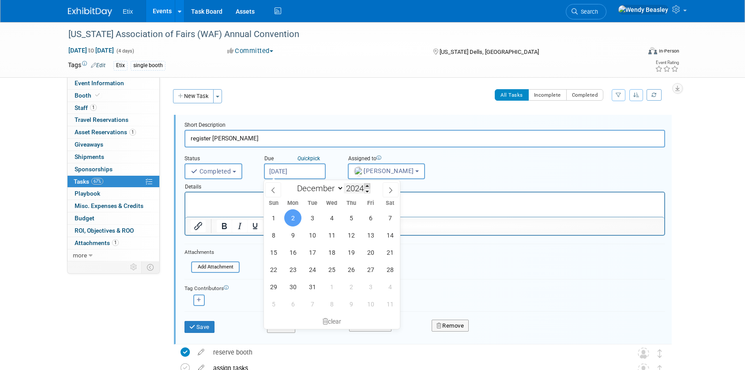
click at [367, 187] on span at bounding box center [367, 185] width 6 height 5
type input "2025"
click at [397, 175] on button "[PERSON_NAME]" at bounding box center [386, 171] width 77 height 16
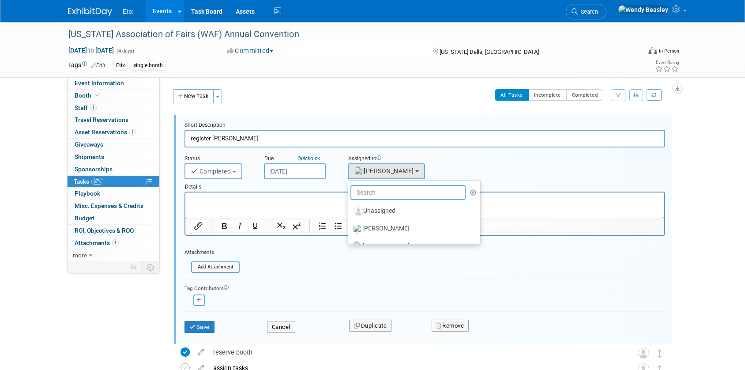
click at [391, 195] on input "text" at bounding box center [408, 192] width 115 height 15
type input "we"
click at [388, 227] on label "[PERSON_NAME] (me)" at bounding box center [399, 229] width 92 height 14
click at [350, 227] on input "[PERSON_NAME] (me)" at bounding box center [347, 228] width 6 height 6
select select "67d77b69-99bf-450c-bf82-adffa46a8a34"
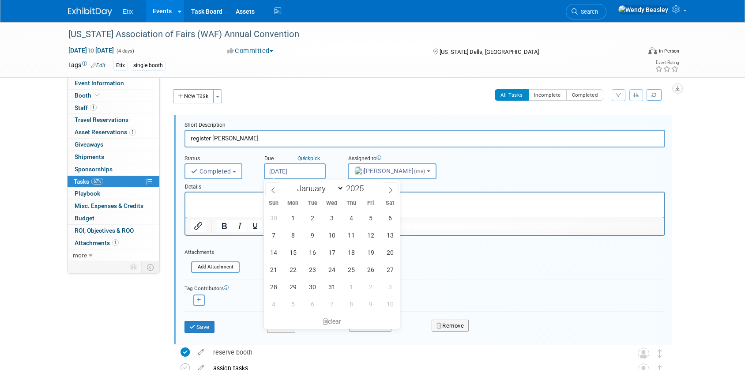
click at [304, 170] on input "[DATE]" at bounding box center [295, 171] width 62 height 16
click at [272, 187] on icon at bounding box center [273, 190] width 6 height 6
select select "9"
click at [337, 221] on span "1" at bounding box center [331, 217] width 17 height 17
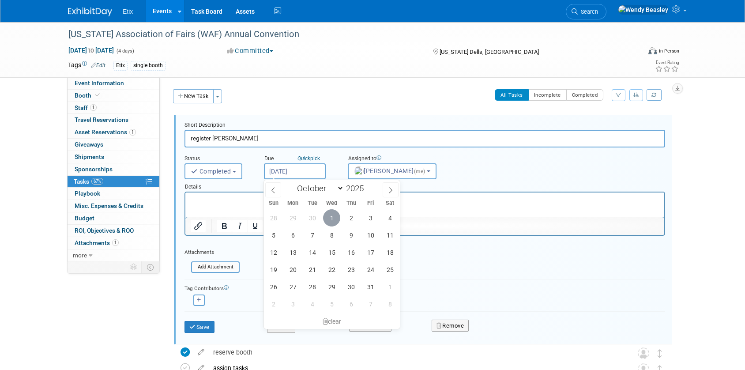
type input "[DATE]"
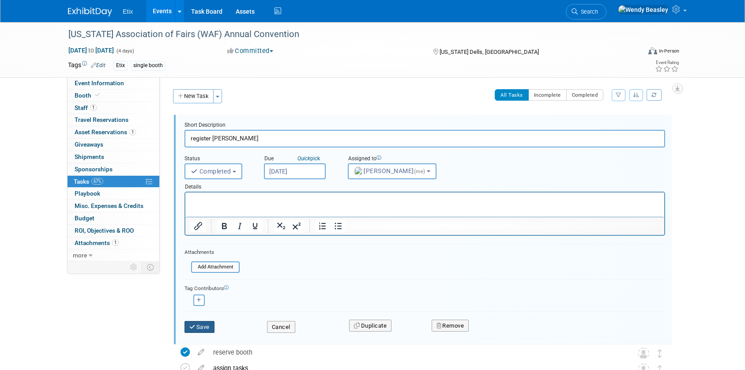
click at [202, 331] on button "Save" at bounding box center [200, 327] width 30 height 12
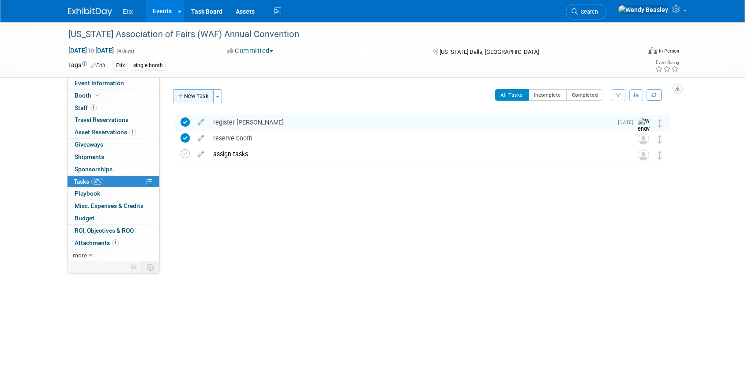
click at [193, 98] on button "New Task" at bounding box center [193, 96] width 41 height 14
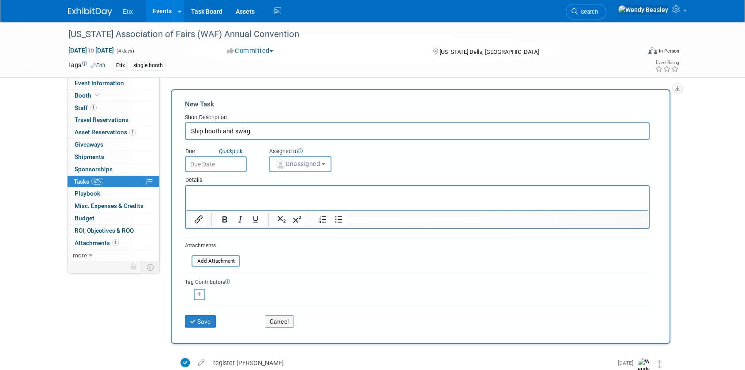
type input "Ship booth and swag"
click at [223, 160] on input "text" at bounding box center [216, 164] width 62 height 16
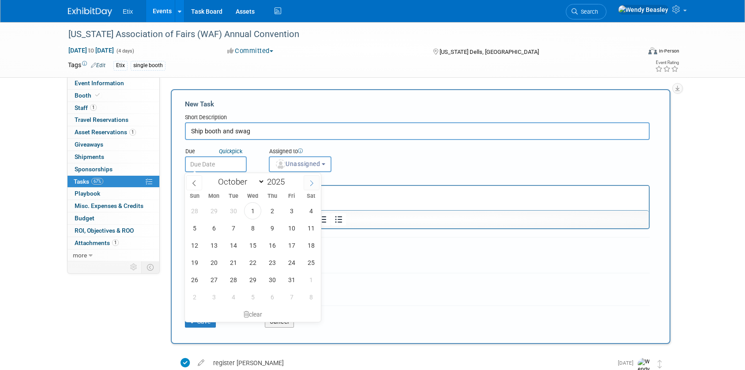
click at [315, 184] on span at bounding box center [312, 182] width 16 height 15
click at [310, 187] on span at bounding box center [312, 182] width 16 height 15
select select "11"
click at [314, 185] on icon at bounding box center [312, 183] width 6 height 6
type input "2026"
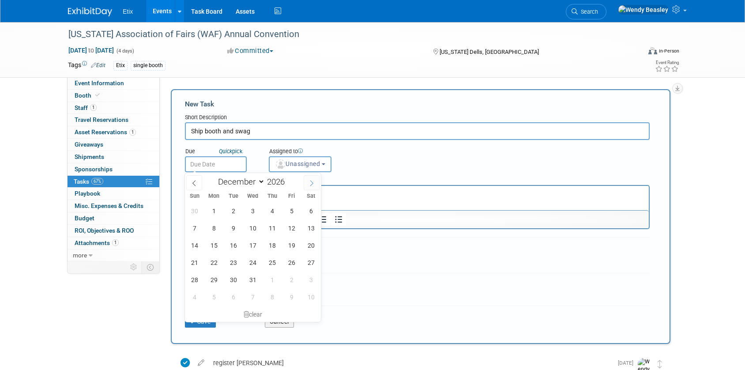
select select "0"
click at [236, 230] on span "6" at bounding box center [233, 227] width 17 height 17
type input "[DATE]"
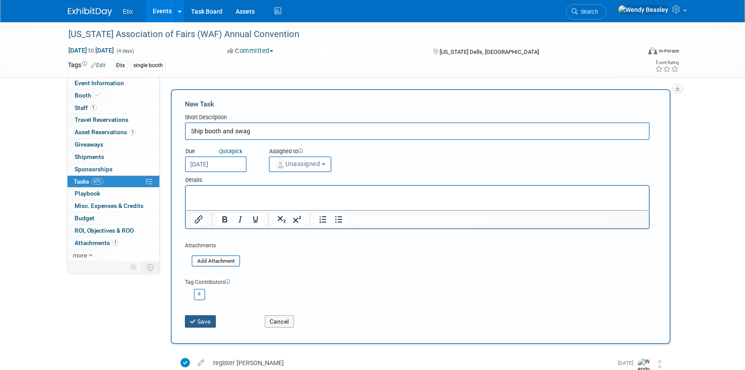
click at [199, 318] on button "Save" at bounding box center [200, 321] width 31 height 12
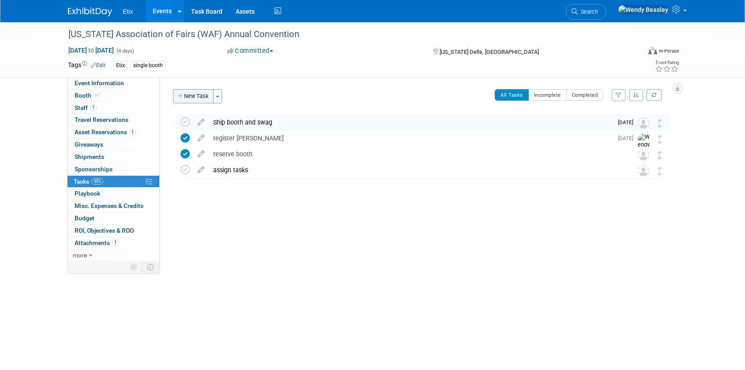
click at [199, 98] on button "New Task" at bounding box center [193, 96] width 41 height 14
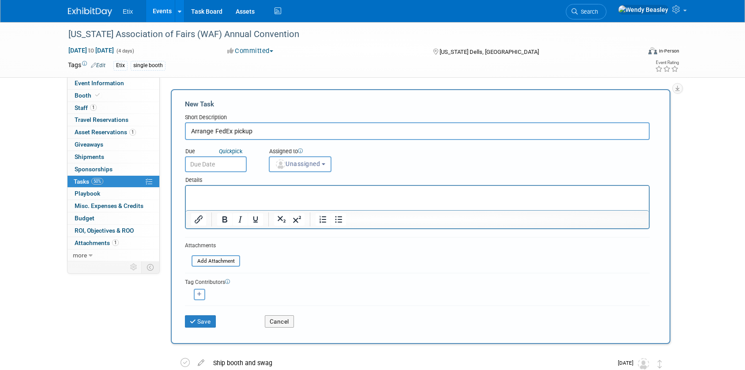
type input "Arrange FedEx pickup"
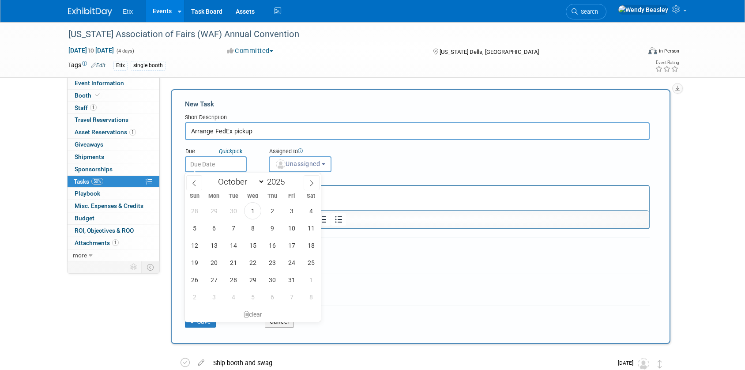
click at [227, 159] on input "text" at bounding box center [216, 164] width 62 height 16
click at [310, 183] on icon at bounding box center [312, 183] width 6 height 6
select select "11"
click at [310, 183] on icon at bounding box center [312, 183] width 6 height 6
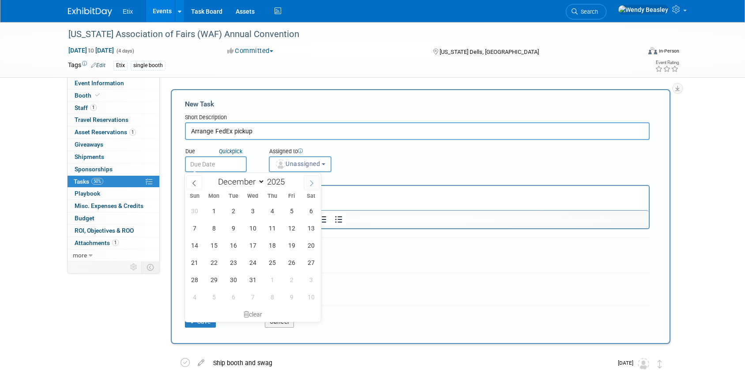
type input "2026"
select select "0"
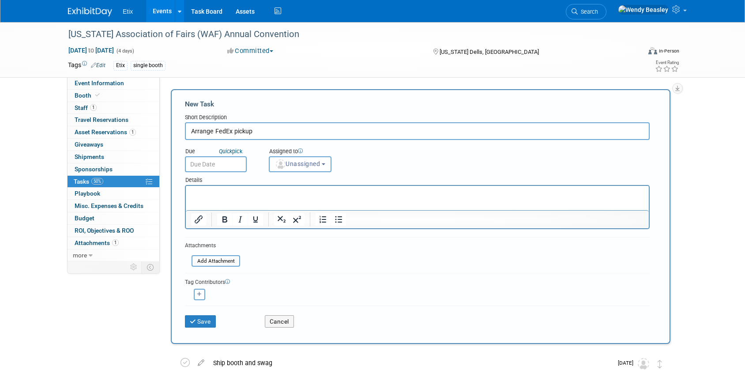
click at [265, 133] on input "Arrange FedEx pickup" at bounding box center [417, 131] width 465 height 18
type input "Arrange FedEx pickup for [DATE]"
click at [218, 163] on input "text" at bounding box center [216, 164] width 62 height 16
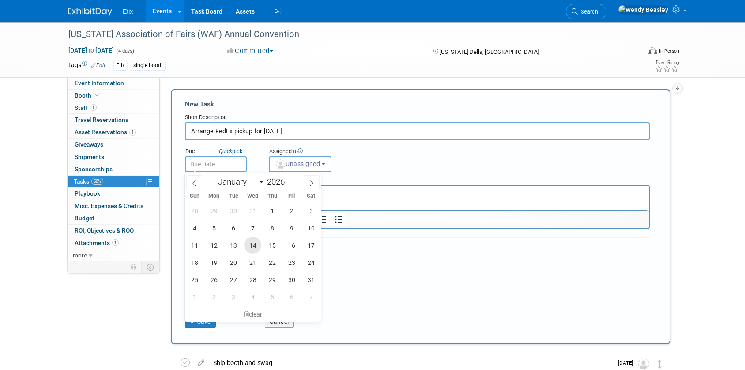
click at [250, 244] on span "14" at bounding box center [252, 245] width 17 height 17
type input "[DATE]"
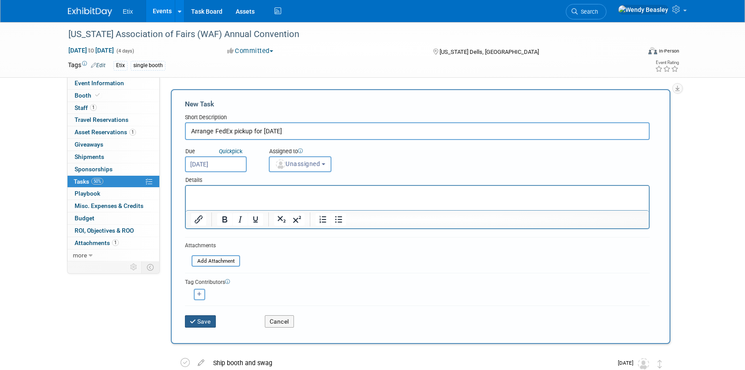
click at [207, 325] on button "Save" at bounding box center [200, 321] width 31 height 12
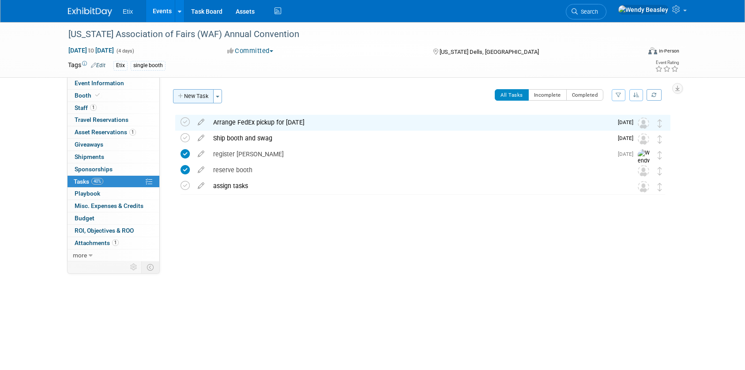
click at [186, 95] on button "New Task" at bounding box center [193, 96] width 41 height 14
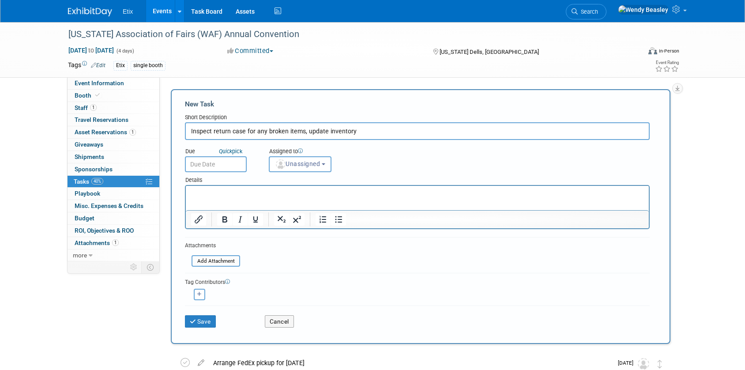
type input "Inspect return case for any broken items, update inventory"
click at [197, 161] on input "text" at bounding box center [216, 164] width 62 height 16
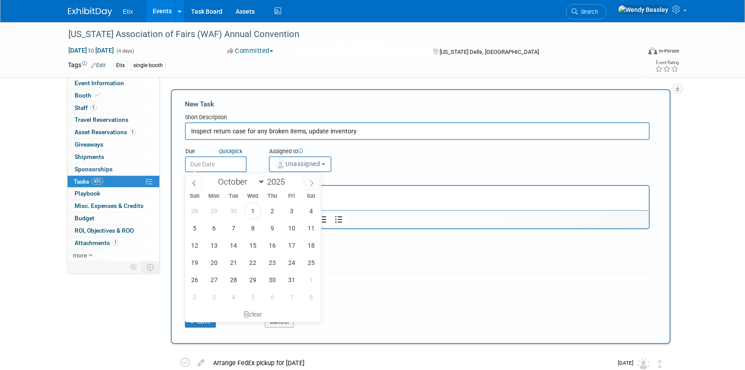
click at [309, 185] on icon at bounding box center [312, 183] width 6 height 6
select select "11"
click at [309, 185] on icon at bounding box center [312, 183] width 6 height 6
type input "2026"
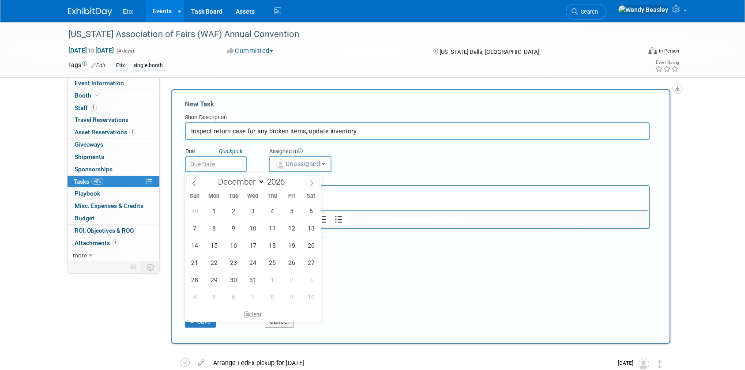
select select "0"
click at [229, 262] on span "20" at bounding box center [233, 262] width 17 height 17
type input "[DATE]"
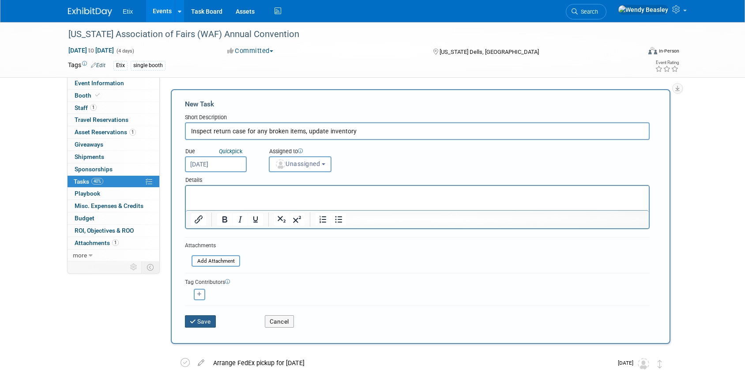
click at [202, 324] on button "Save" at bounding box center [200, 321] width 31 height 12
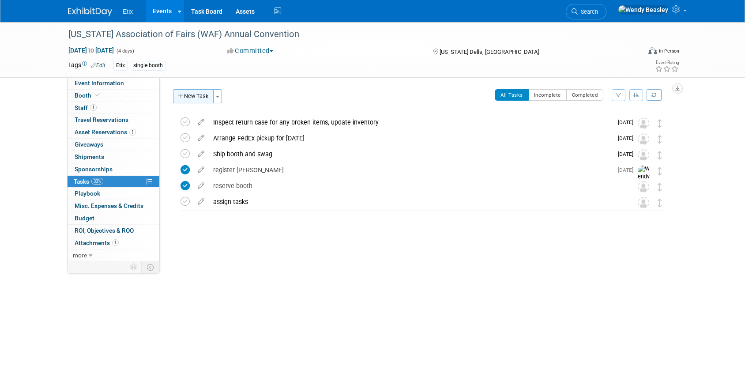
click at [194, 98] on button "New Task" at bounding box center [193, 96] width 41 height 14
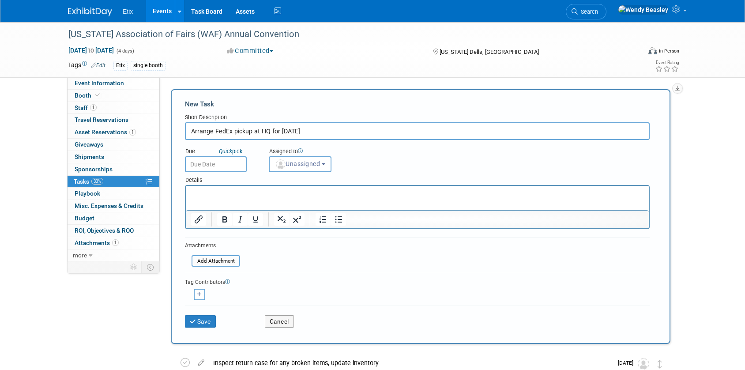
type input "Arrange FedEx pickup at HQ for [DATE]"
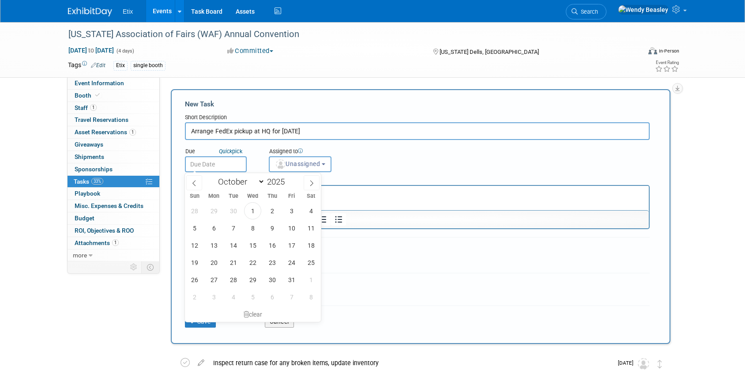
click at [230, 159] on input "text" at bounding box center [216, 164] width 62 height 16
click at [312, 184] on icon at bounding box center [312, 183] width 6 height 6
click at [313, 183] on icon at bounding box center [312, 183] width 6 height 6
select select "11"
click at [313, 183] on icon at bounding box center [311, 184] width 3 height 6
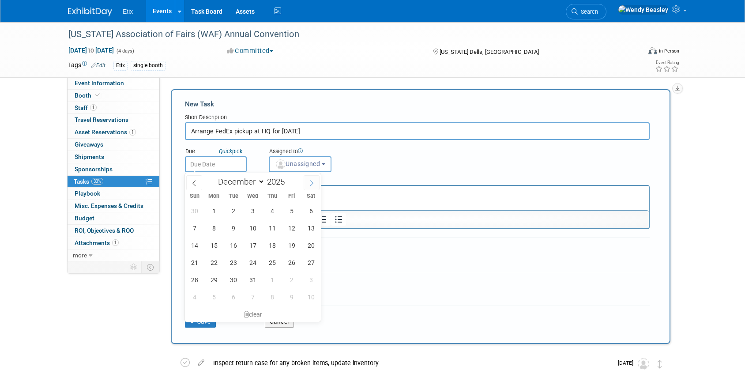
type input "2026"
select select "0"
click at [230, 230] on span "6" at bounding box center [233, 227] width 17 height 17
type input "[DATE]"
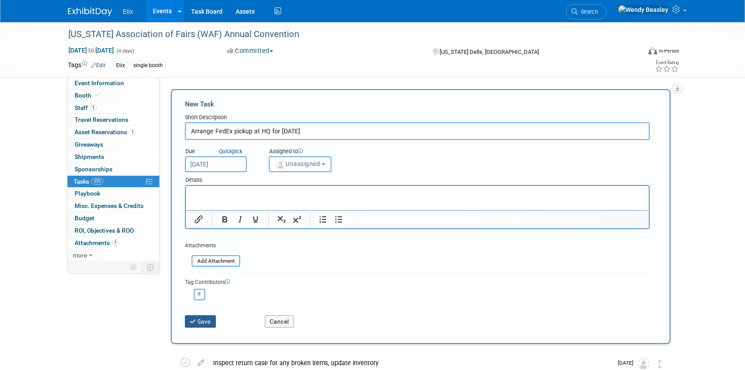
click at [203, 319] on button "Save" at bounding box center [200, 321] width 31 height 12
